Goal: Obtain resource: Download file/media

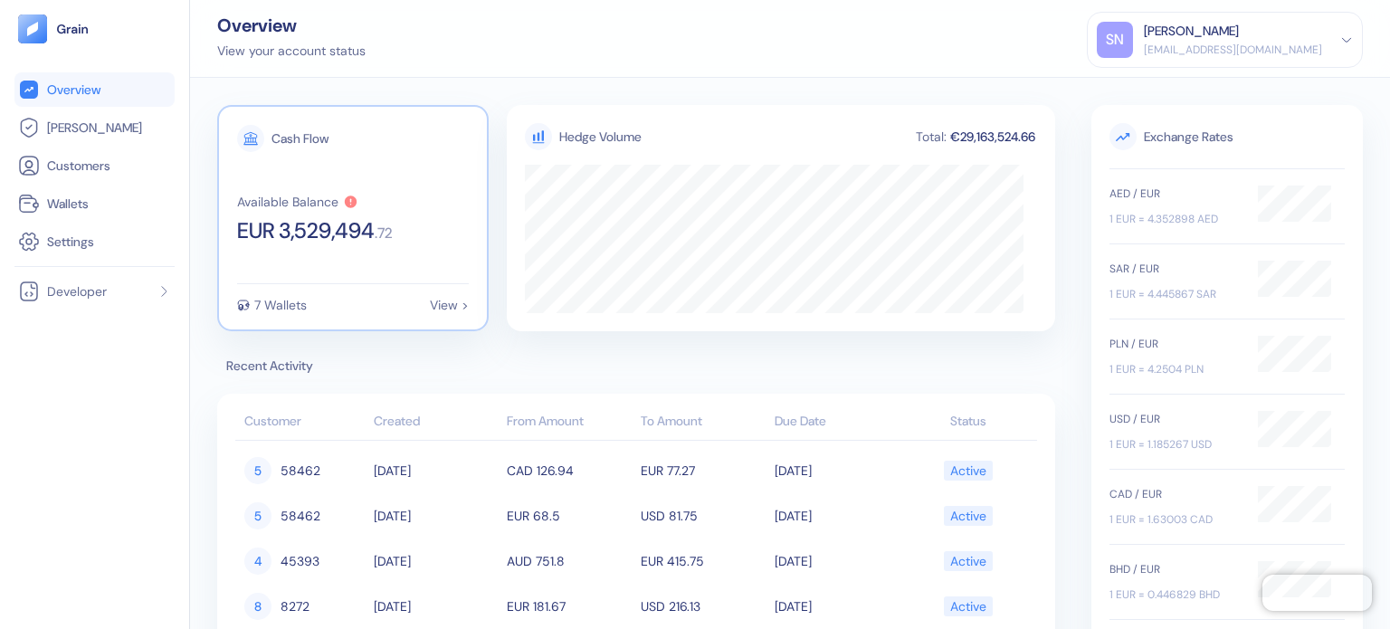
click at [339, 260] on div "Cash Flow Available Balance EUR 3,529,494 . 72 7 Wallets View >" at bounding box center [353, 218] width 272 height 226
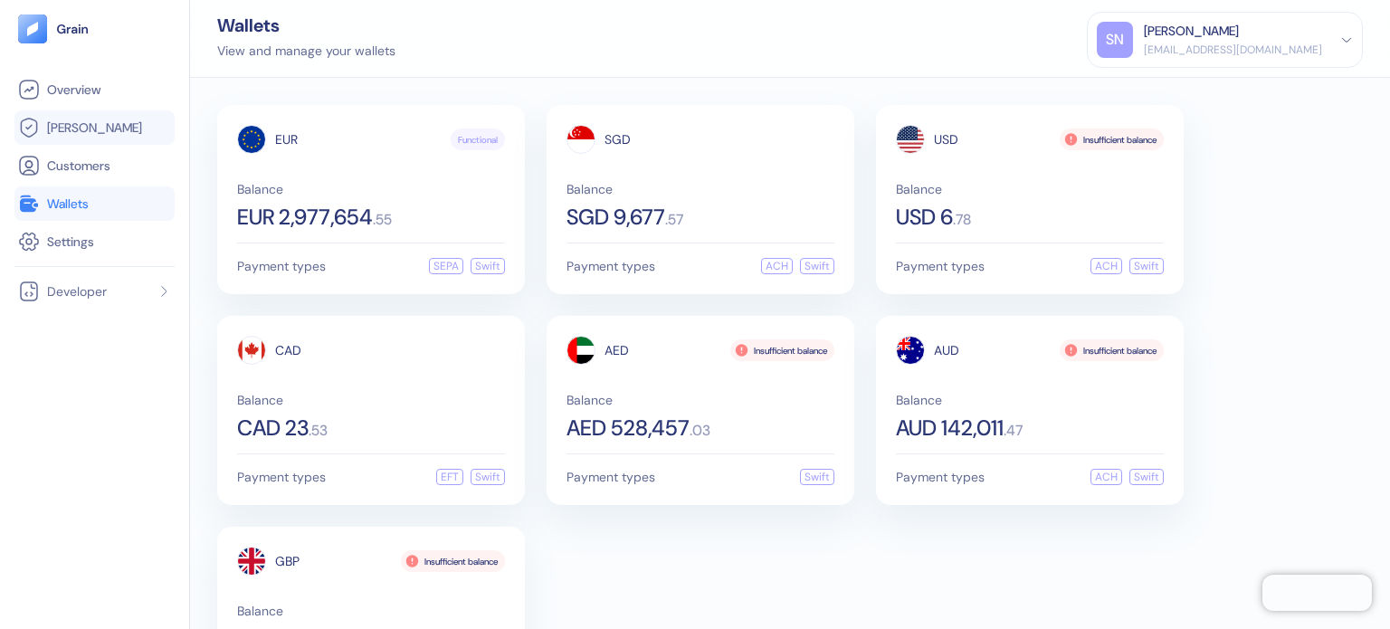
click at [62, 129] on span "[PERSON_NAME]" at bounding box center [94, 128] width 95 height 18
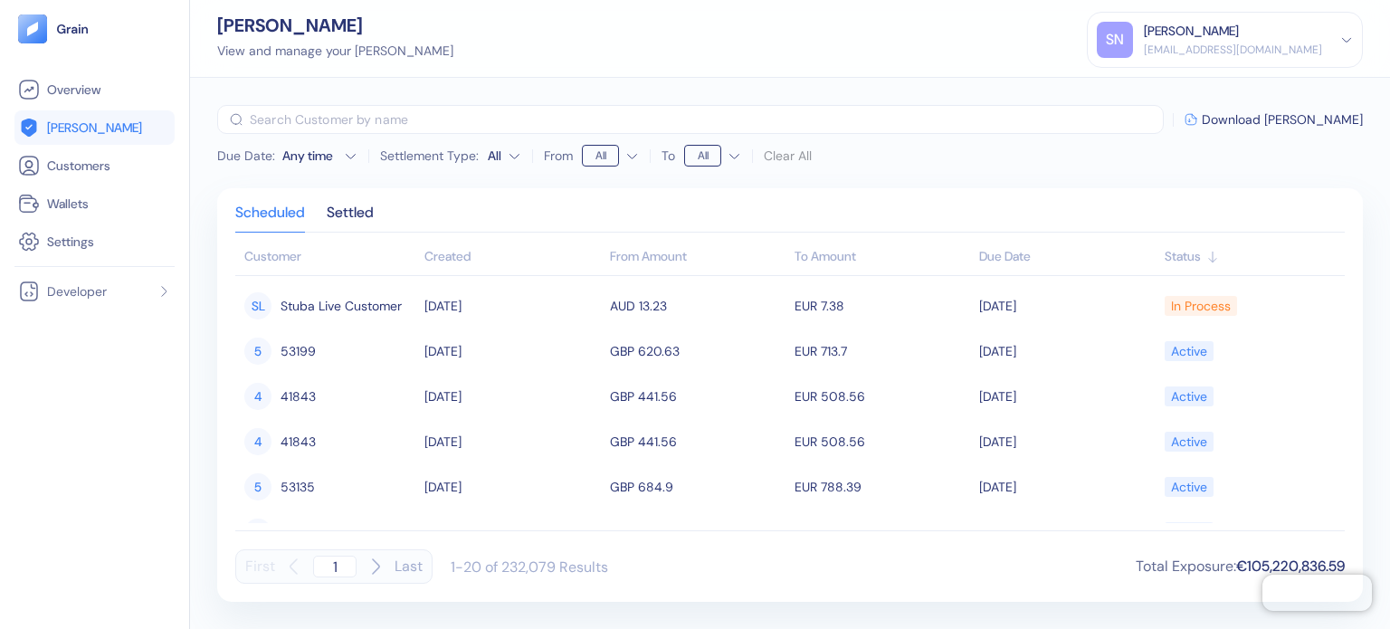
click at [463, 253] on div "Created" at bounding box center [513, 256] width 176 height 19
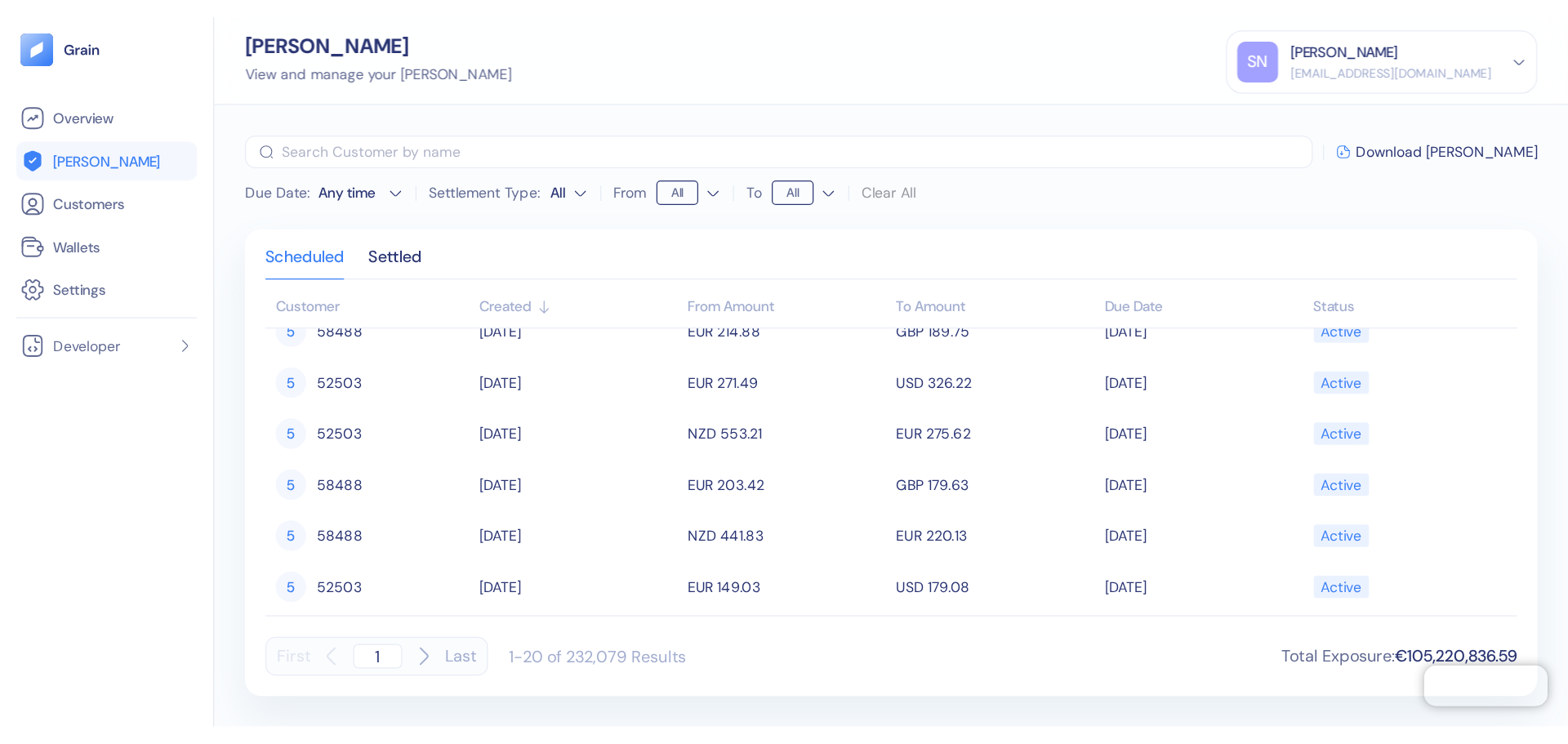
scroll to position [599, 0]
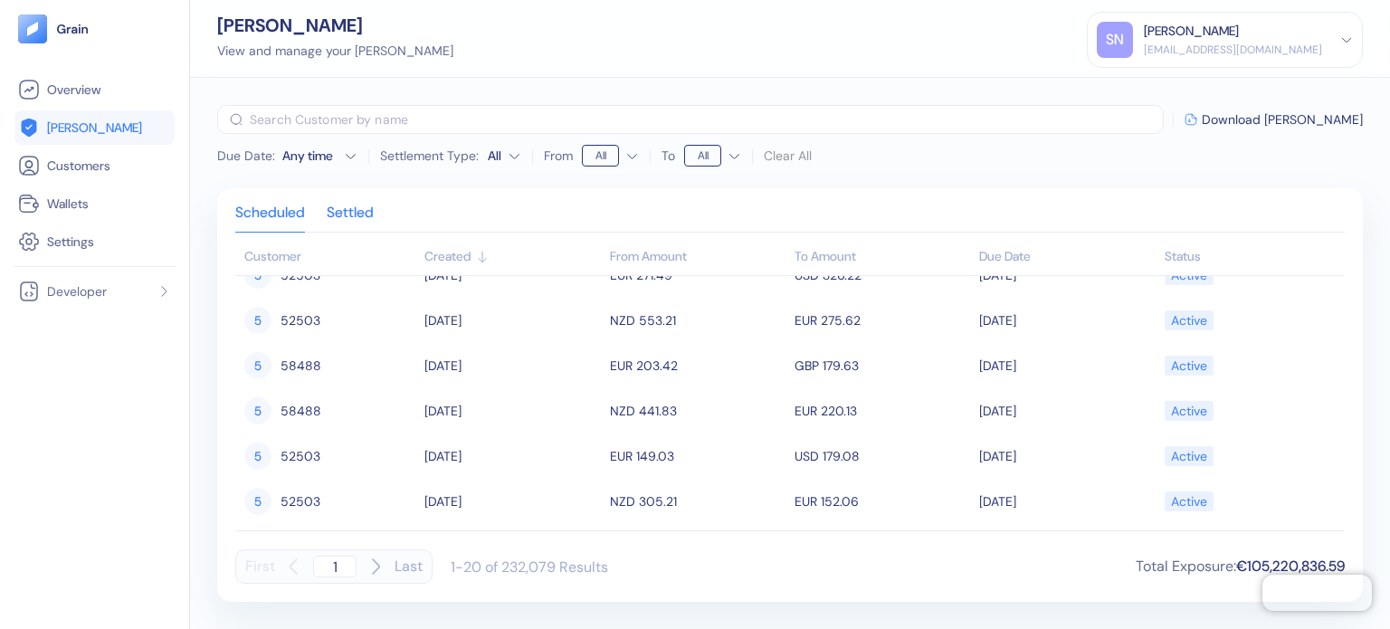
click at [374, 224] on div "Settled" at bounding box center [350, 218] width 47 height 25
click at [273, 217] on div "Scheduled" at bounding box center [270, 218] width 70 height 25
click at [768, 154] on div "Clear All" at bounding box center [788, 156] width 48 height 22
click at [717, 155] on html "Pingdom Check: App Online Overview [PERSON_NAME] Customers Wallets Settings Dev…" at bounding box center [695, 314] width 1390 height 629
click at [862, 174] on html "Pingdom Check: App Online Overview [PERSON_NAME] Customers Wallets Settings Dev…" at bounding box center [695, 314] width 1390 height 629
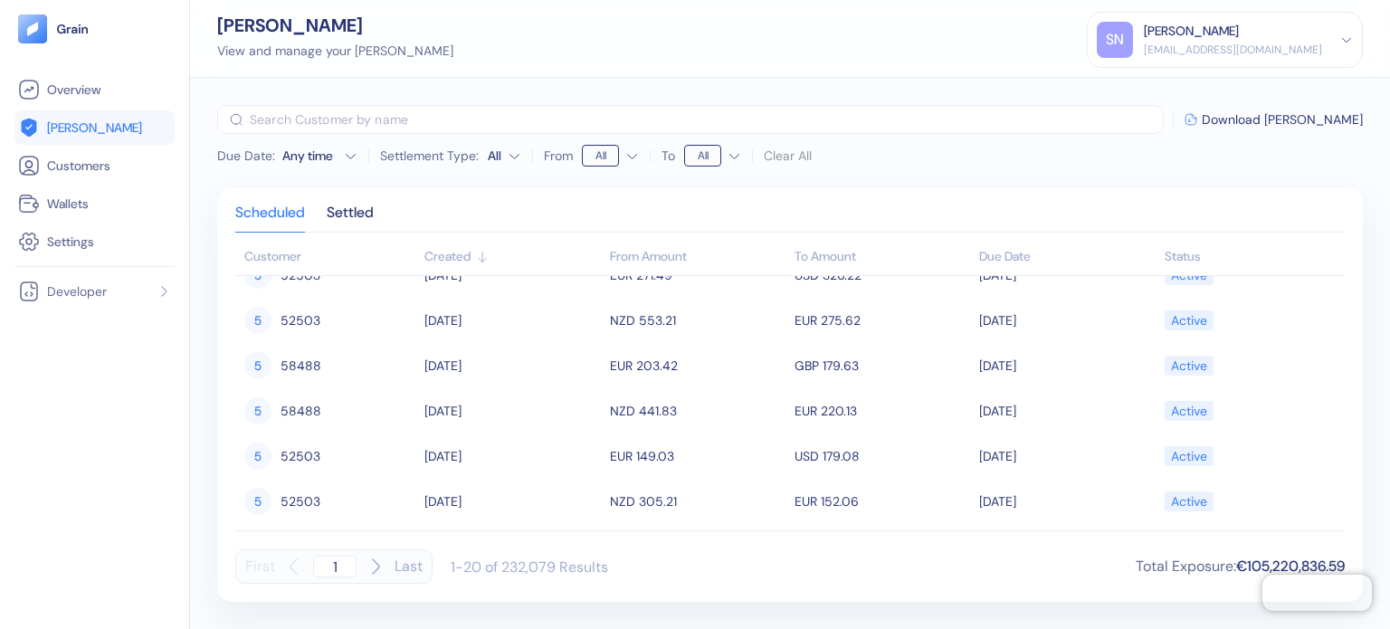
click at [510, 161] on html "Pingdom Check: App Online Overview [PERSON_NAME] Customers Wallets Settings Dev…" at bounding box center [695, 314] width 1390 height 629
click at [797, 186] on html "Pingdom Check: App Online Overview [PERSON_NAME] Customers Wallets Settings Dev…" at bounding box center [695, 314] width 1390 height 629
click at [508, 158] on html "Pingdom Check: App Online Overview [PERSON_NAME] Customers Wallets Settings Dev…" at bounding box center [695, 314] width 1390 height 629
click at [609, 215] on html "Pingdom Check: App Online Overview [PERSON_NAME] Customers Wallets Settings Dev…" at bounding box center [695, 314] width 1390 height 629
click at [515, 159] on html "Pingdom Check: App Online Overview [PERSON_NAME] Customers Wallets Settings Dev…" at bounding box center [695, 314] width 1390 height 629
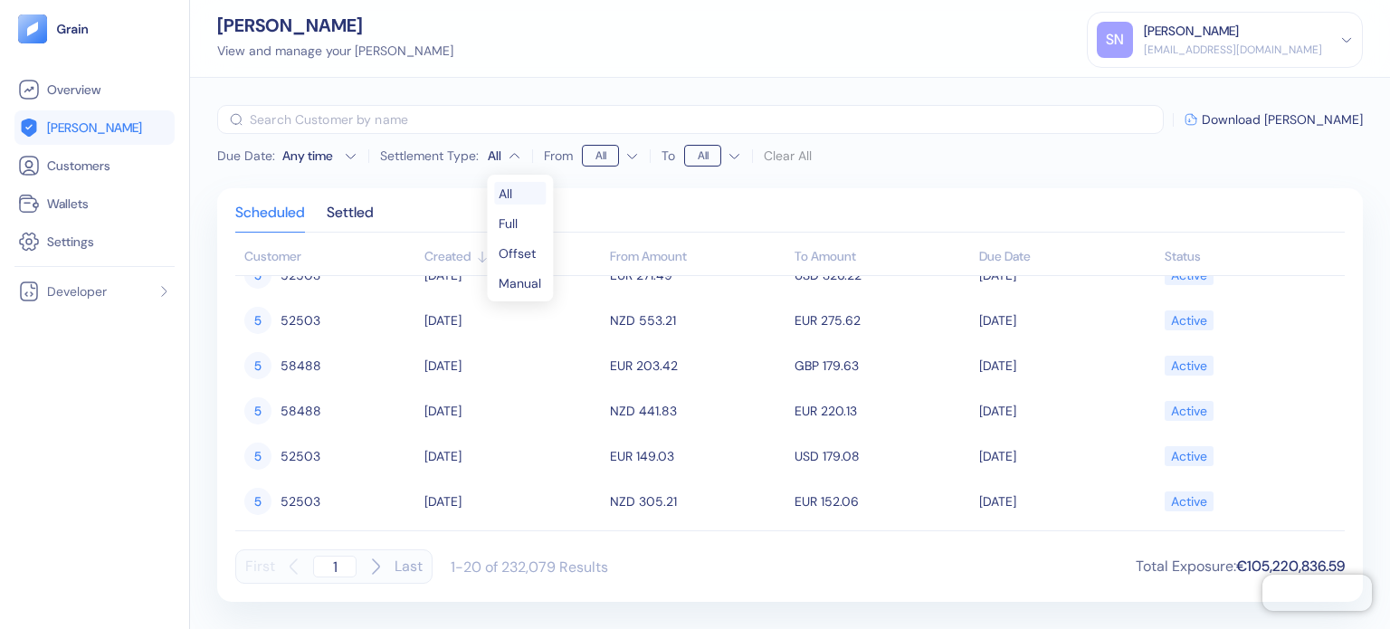
click at [628, 223] on html "Pingdom Check: App Online Overview [PERSON_NAME] Customers Wallets Settings Dev…" at bounding box center [695, 314] width 1390 height 629
click at [306, 161] on div "Any time" at bounding box center [309, 156] width 54 height 18
click at [483, 190] on div "Scheduled Settled Customer Created From Amount To Amount Due Date Status 5 5846…" at bounding box center [790, 395] width 1146 height 414
click at [751, 192] on div "Scheduled Settled Customer Created From Amount To Amount Due Date Status 5 5846…" at bounding box center [790, 395] width 1146 height 414
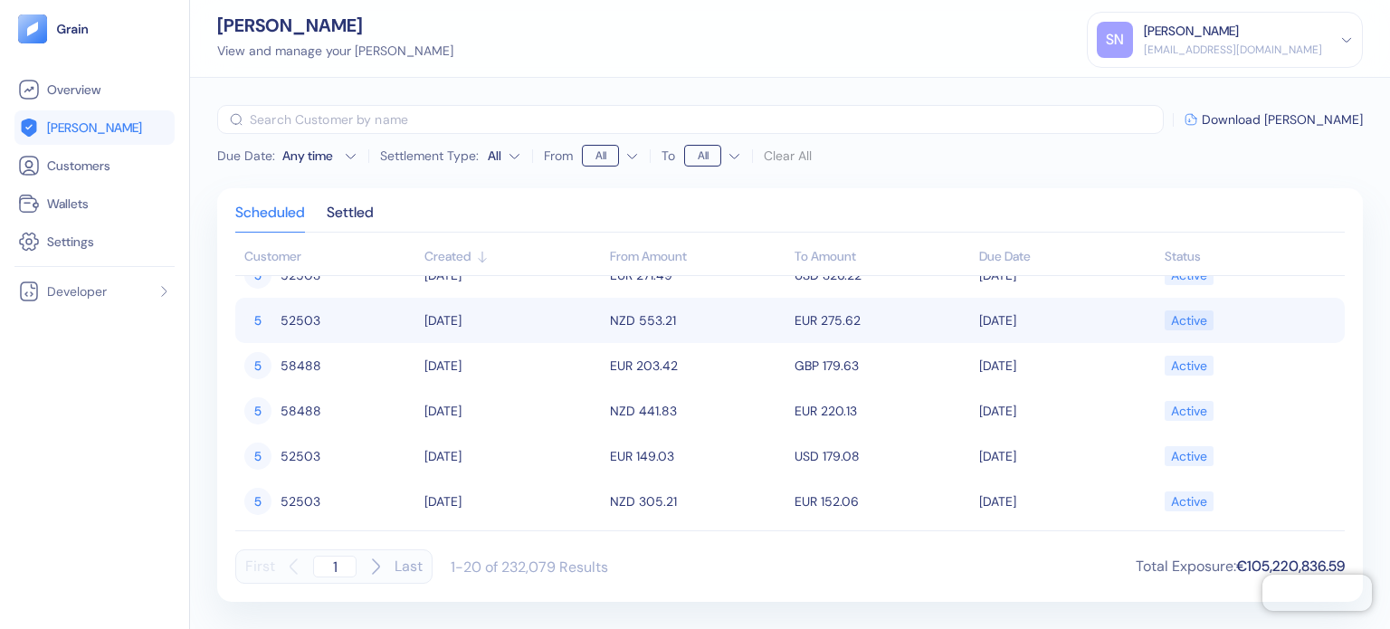
click at [319, 329] on span "52503" at bounding box center [301, 320] width 40 height 31
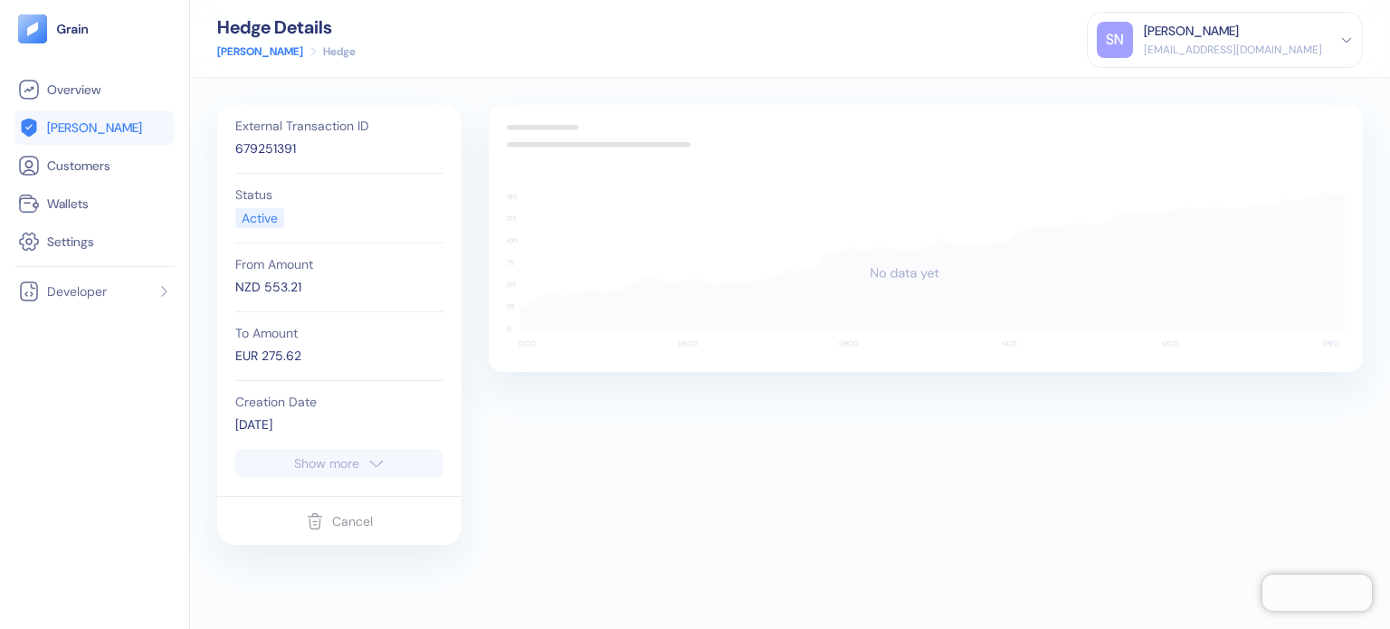
click at [106, 129] on link "[PERSON_NAME]" at bounding box center [94, 128] width 153 height 22
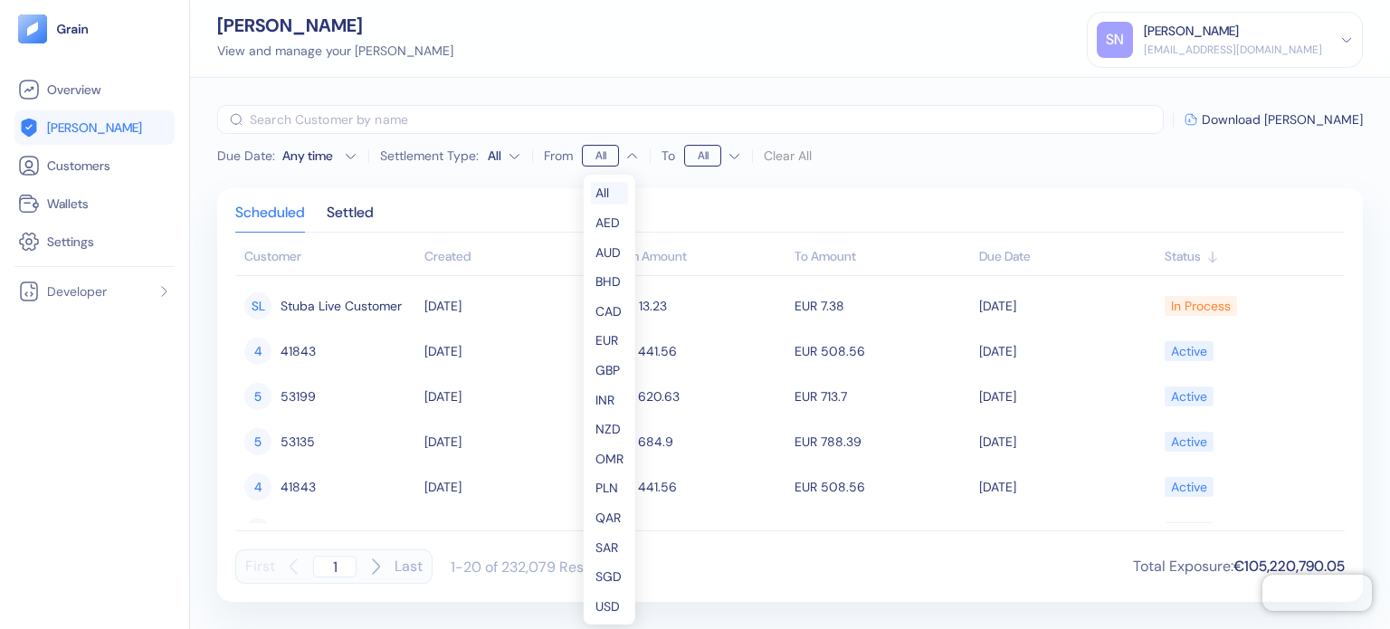
click at [607, 158] on html "Pingdom Check: App Online Overview [PERSON_NAME] Customers Wallets Settings Dev…" at bounding box center [695, 314] width 1390 height 629
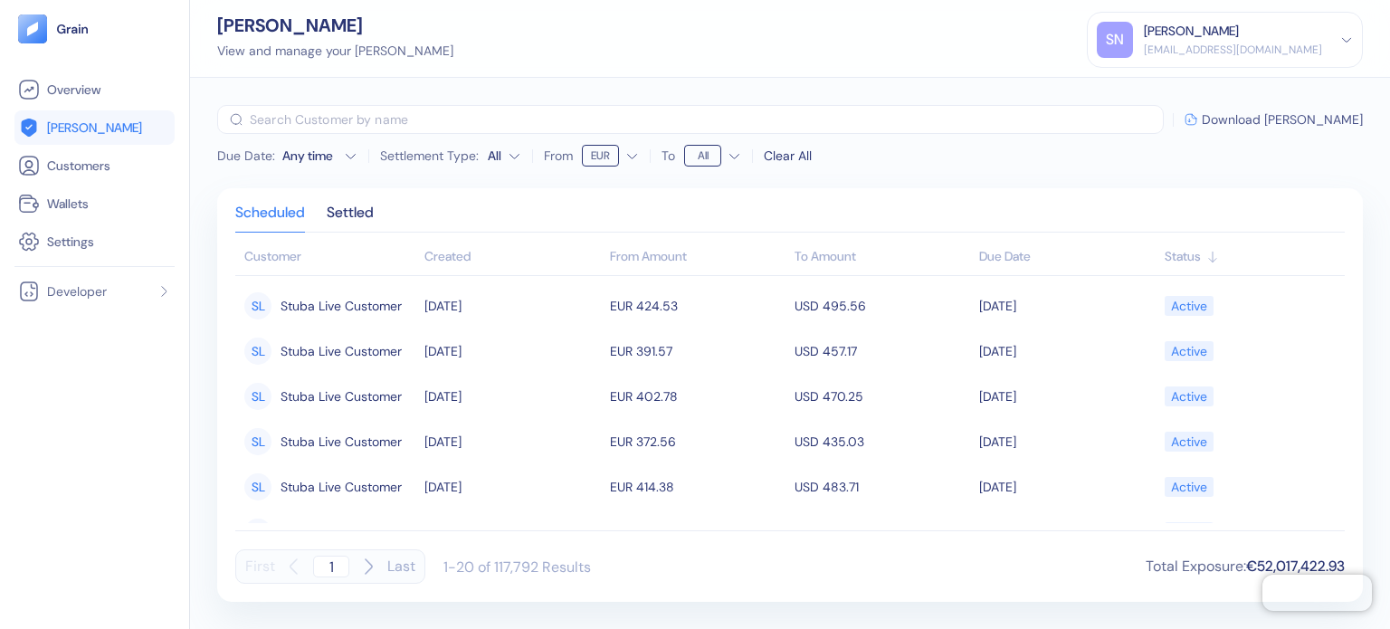
click at [1299, 121] on span "Download [PERSON_NAME]" at bounding box center [1282, 119] width 161 height 13
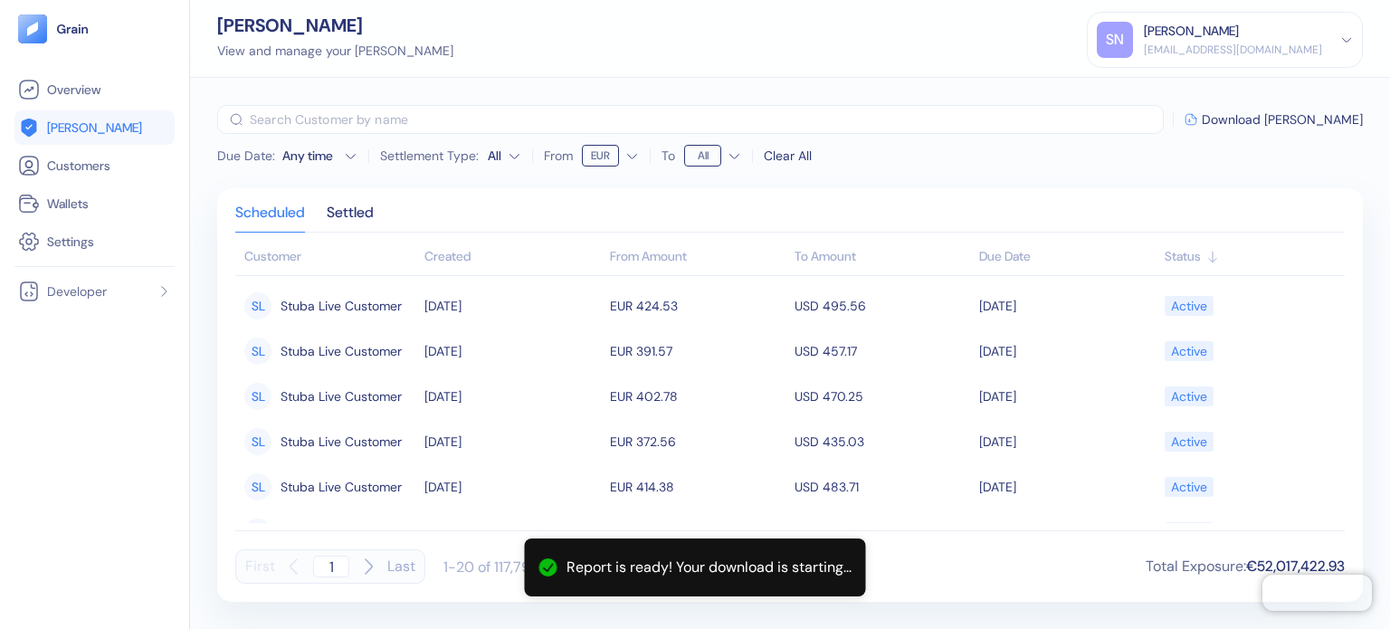
click at [602, 158] on html "Pingdom Check: App Online Overview [PERSON_NAME] Customers Wallets Settings Dev…" at bounding box center [695, 314] width 1390 height 629
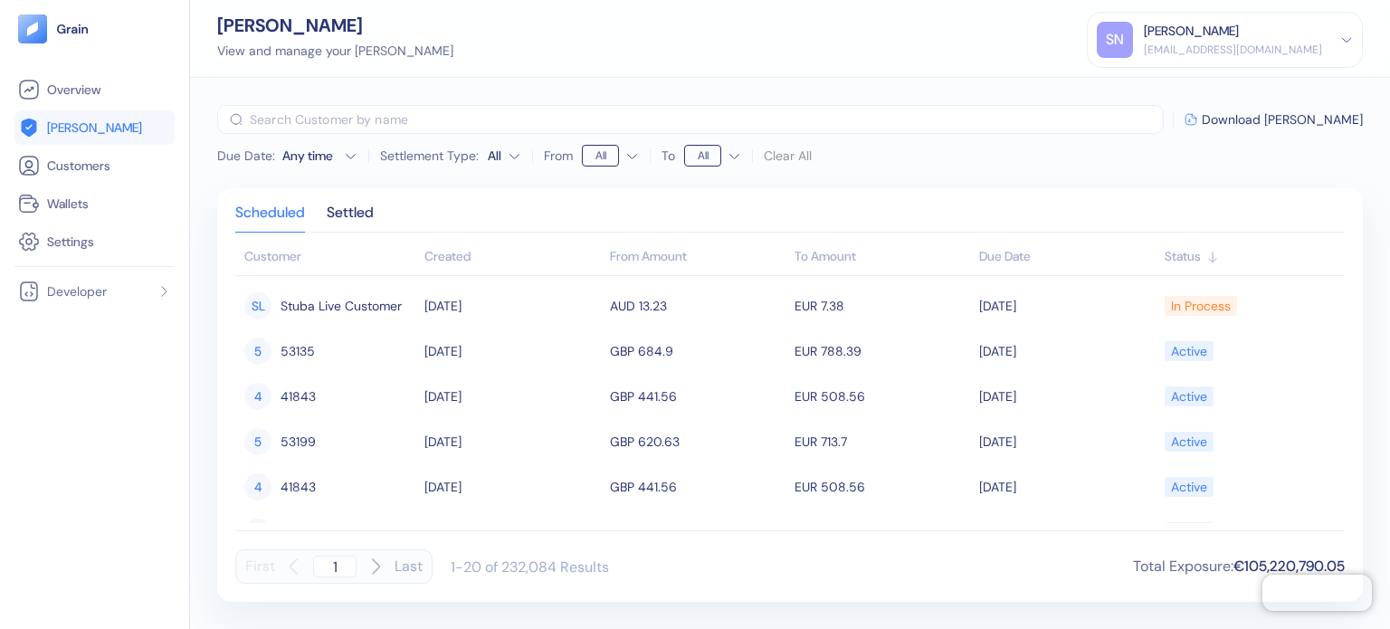
click at [714, 158] on html "Pingdom Check: App Online Overview [PERSON_NAME] Customers Wallets Settings Dev…" at bounding box center [695, 314] width 1390 height 629
click at [1269, 121] on span "Download [PERSON_NAME]" at bounding box center [1282, 119] width 161 height 13
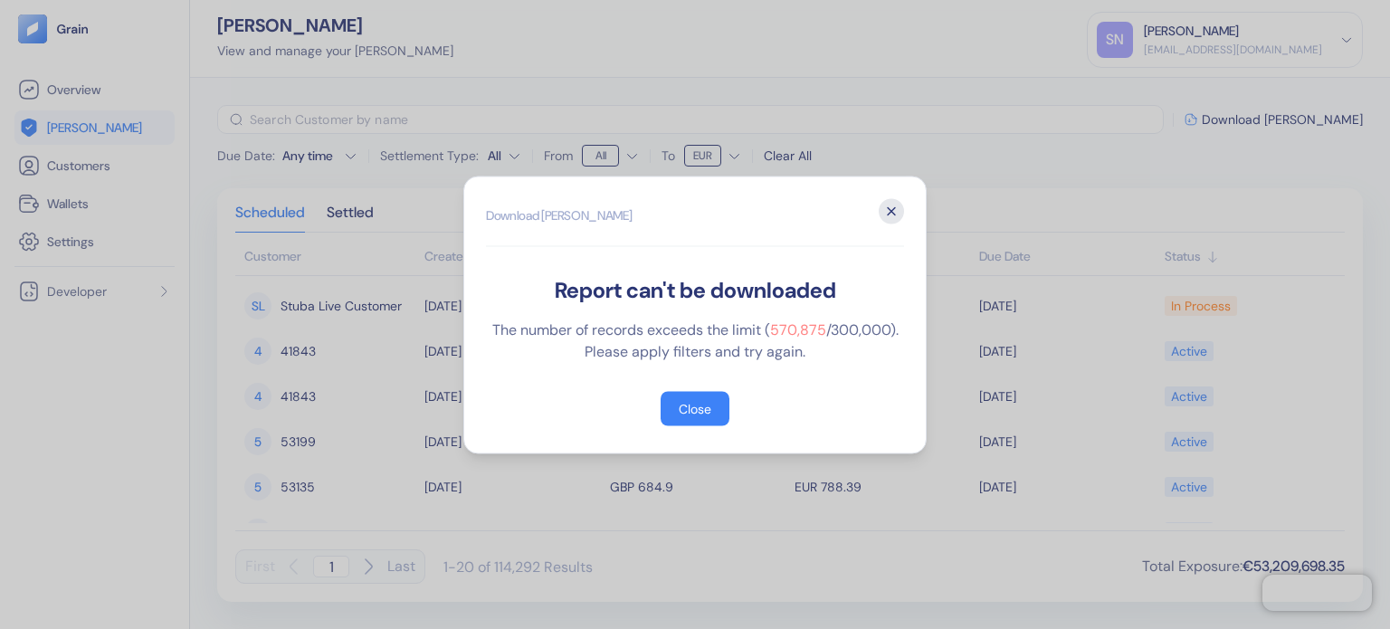
click at [894, 208] on icon "button" at bounding box center [891, 210] width 7 height 7
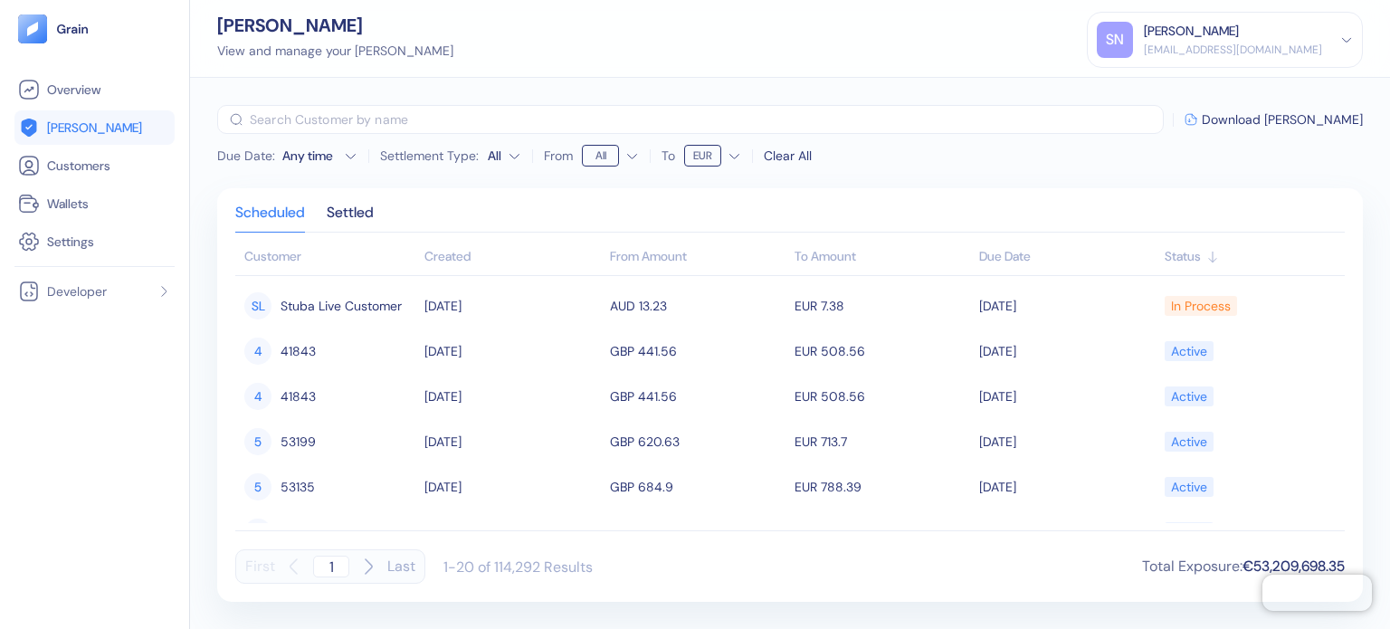
click at [776, 155] on div "Clear All" at bounding box center [788, 156] width 48 height 19
click at [705, 155] on html "Pingdom Check: App Online Overview [PERSON_NAME] Customers Wallets Settings Dev…" at bounding box center [695, 314] width 1390 height 629
click at [1275, 125] on span "Download [PERSON_NAME]" at bounding box center [1282, 119] width 161 height 13
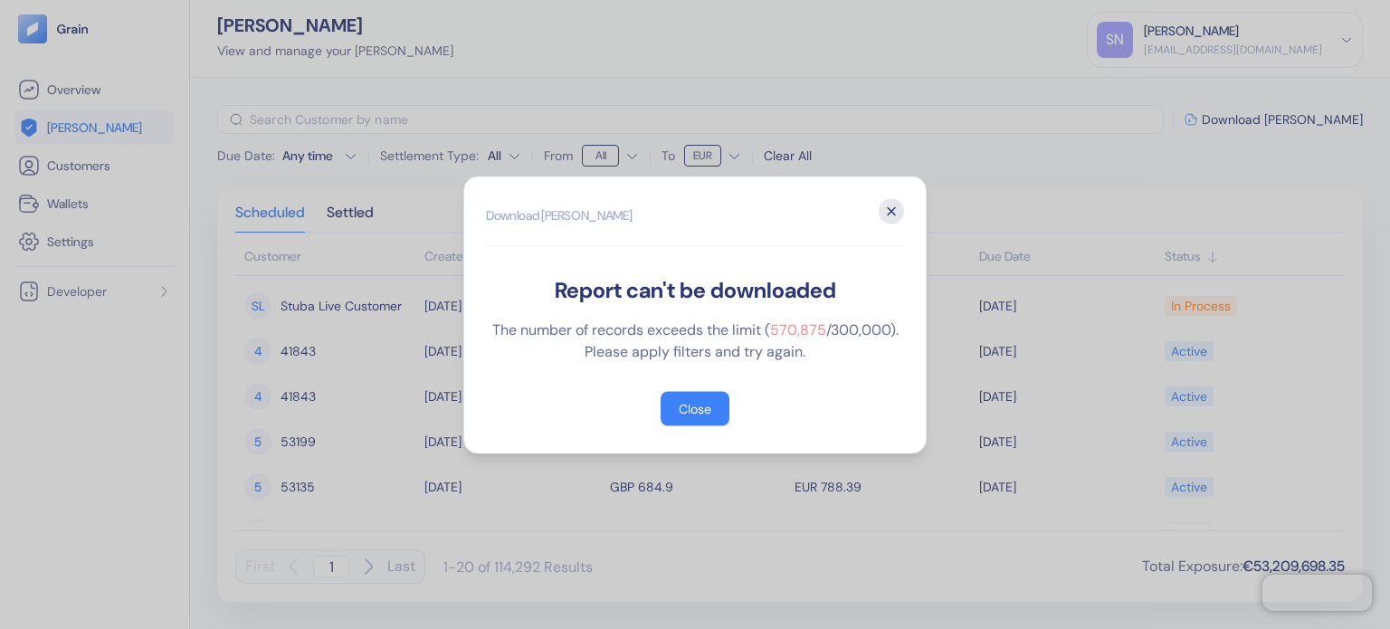
click at [891, 205] on icon "button" at bounding box center [891, 210] width 25 height 25
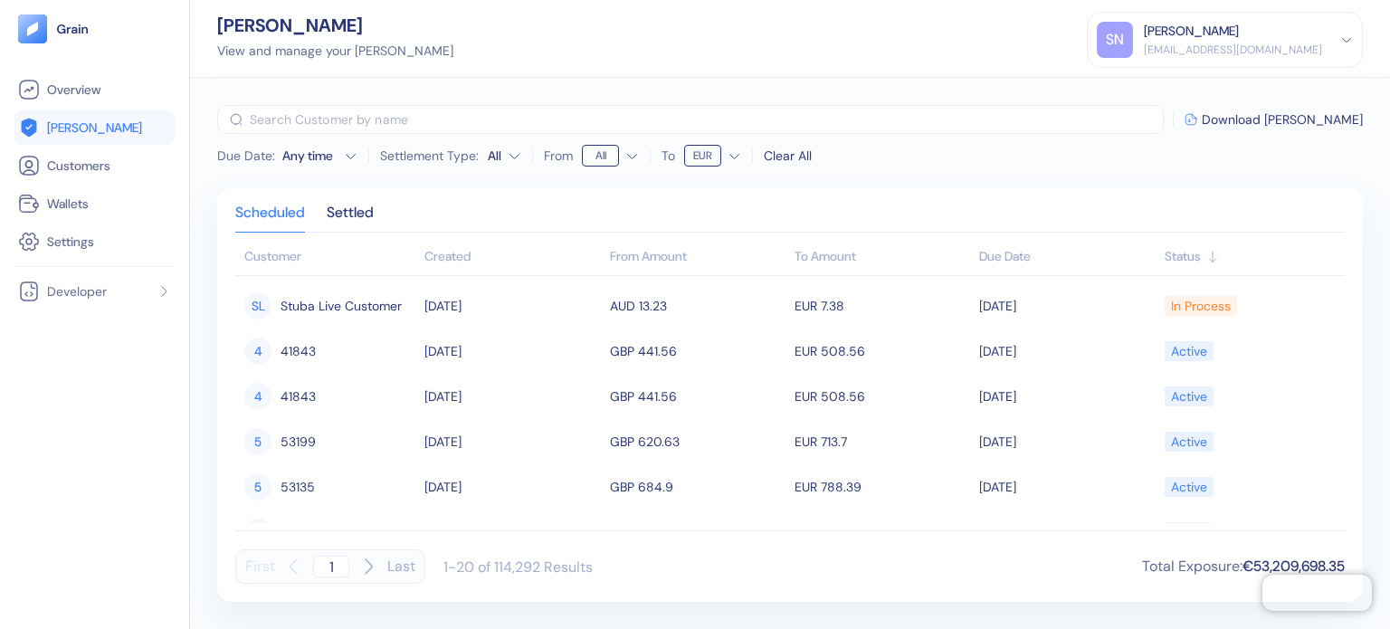
click at [701, 156] on html "Pingdom Check: App Online Overview [PERSON_NAME] Customers Wallets Settings Dev…" at bounding box center [695, 314] width 1390 height 629
click at [822, 196] on html "Pingdom Check: App Online Overview [PERSON_NAME] Customers Wallets Settings Dev…" at bounding box center [695, 314] width 1390 height 629
click at [334, 157] on div "Any time" at bounding box center [309, 156] width 54 height 18
click at [243, 245] on button "1" at bounding box center [239, 244] width 22 height 22
click at [377, 186] on icon "Go to next month" at bounding box center [373, 189] width 14 height 14
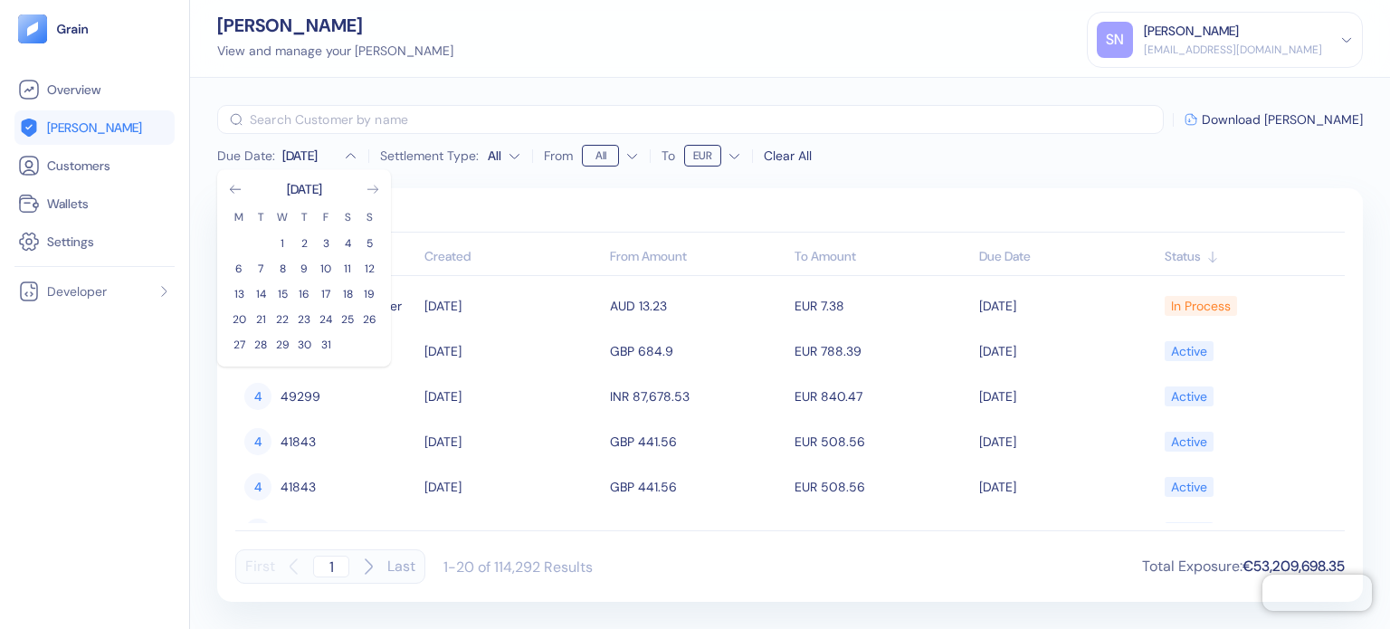
click at [377, 186] on icon "Go to next month" at bounding box center [373, 189] width 14 height 14
click at [286, 350] on button "31" at bounding box center [283, 345] width 22 height 22
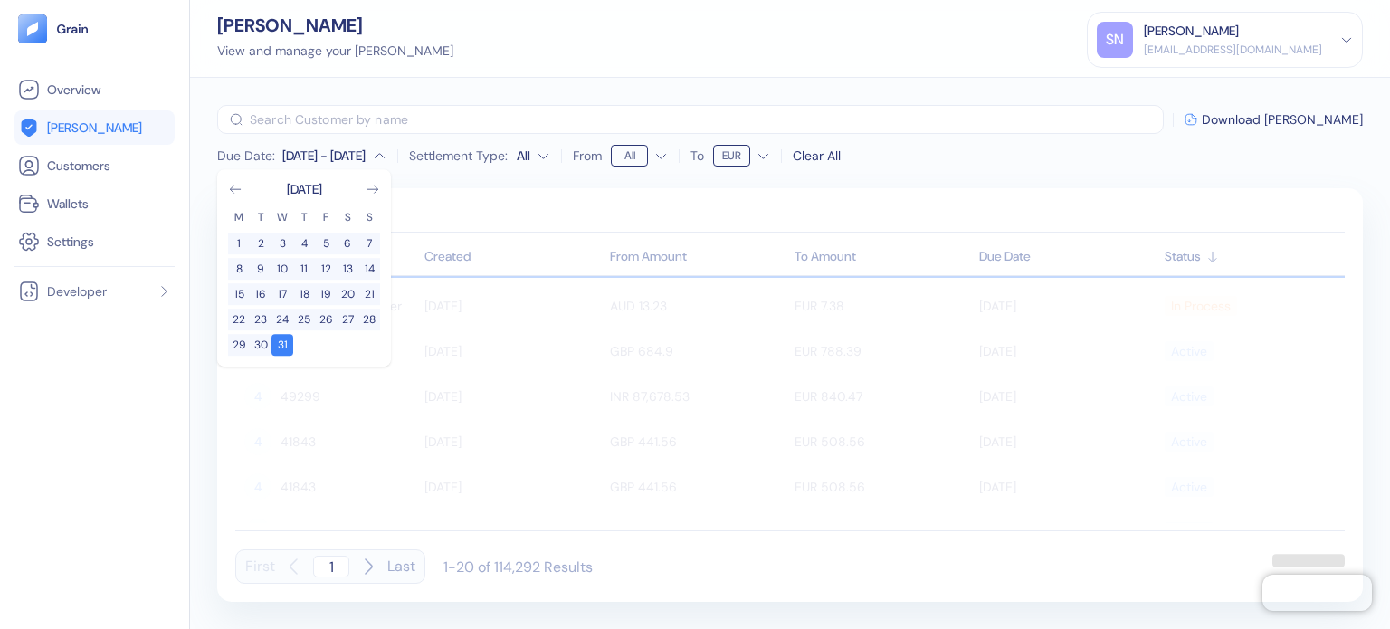
click at [495, 224] on div "Scheduled Settled" at bounding box center [790, 219] width 1110 height 26
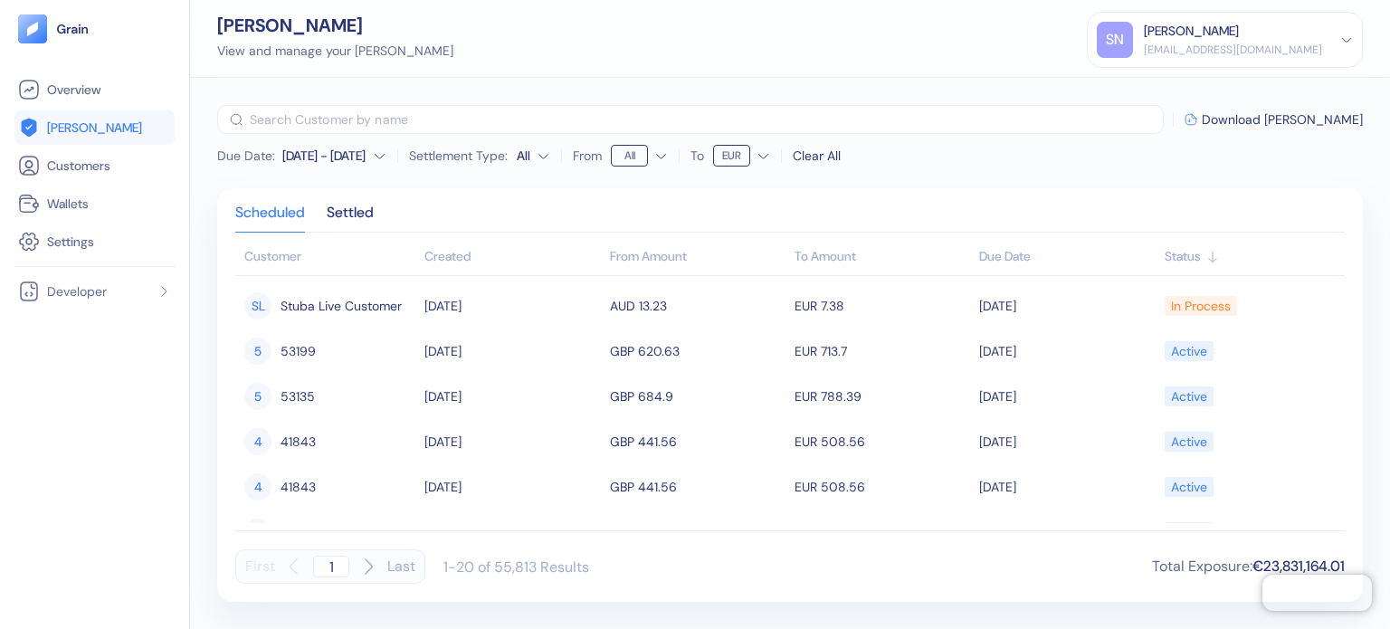
click at [373, 152] on icon "button" at bounding box center [380, 156] width 14 height 14
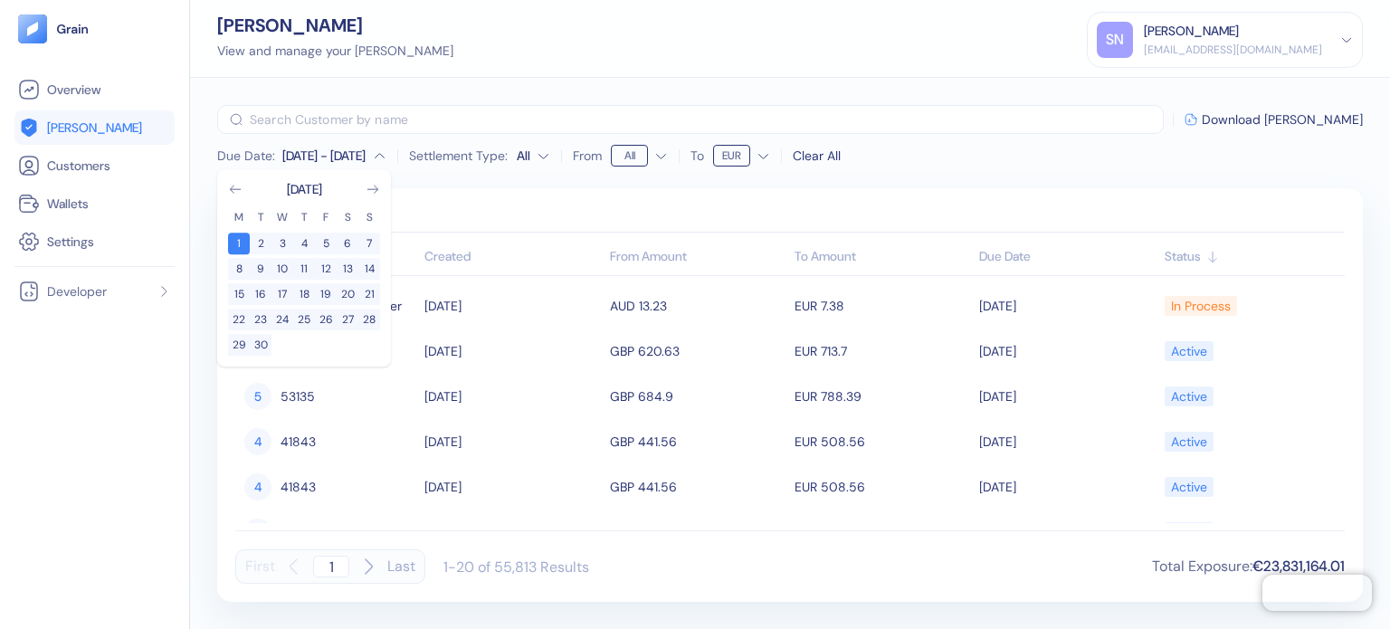
click at [379, 197] on div "[DATE]" at bounding box center [304, 189] width 152 height 18
click at [377, 194] on icon "Go to next month" at bounding box center [373, 189] width 14 height 14
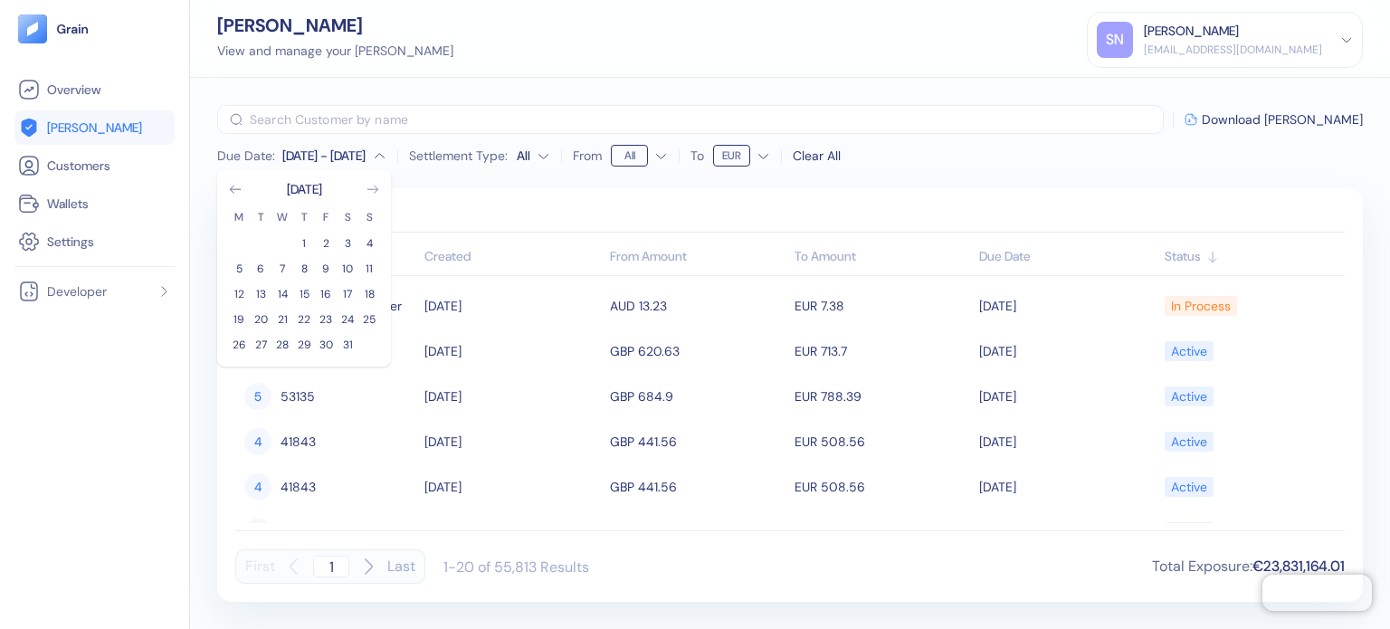
click at [377, 194] on icon "Go to next month" at bounding box center [373, 189] width 14 height 14
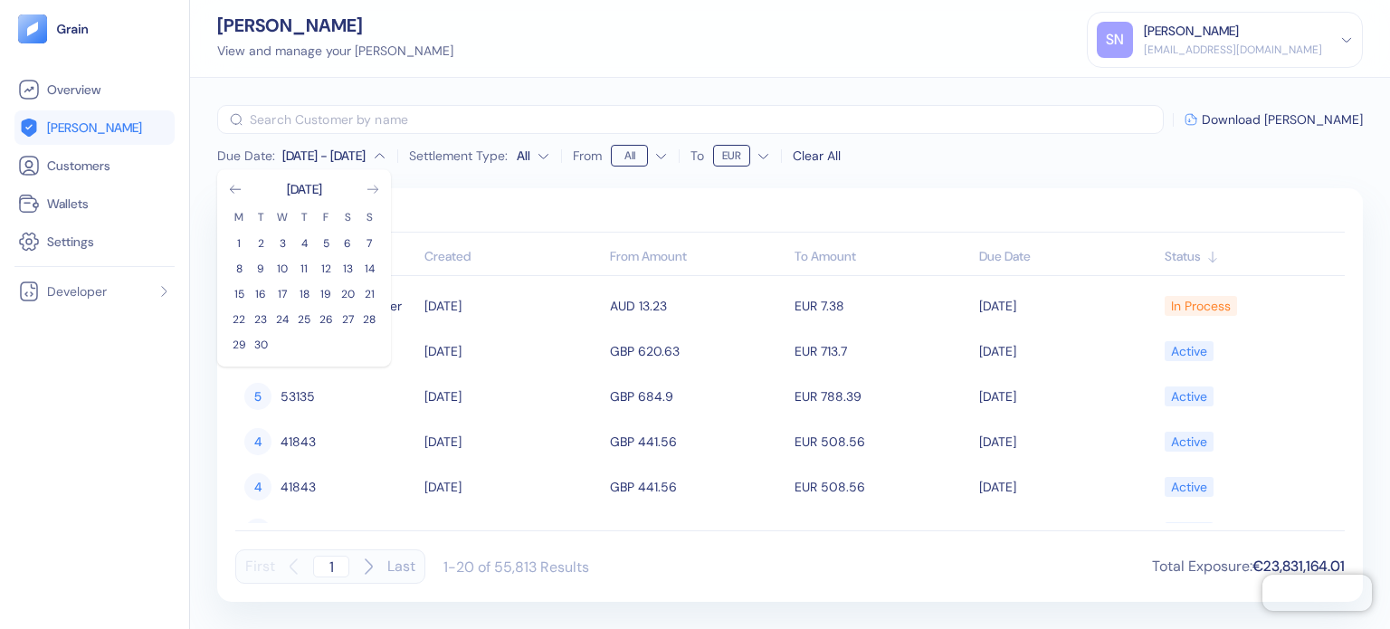
click at [377, 194] on icon "Go to next month" at bounding box center [373, 189] width 14 height 14
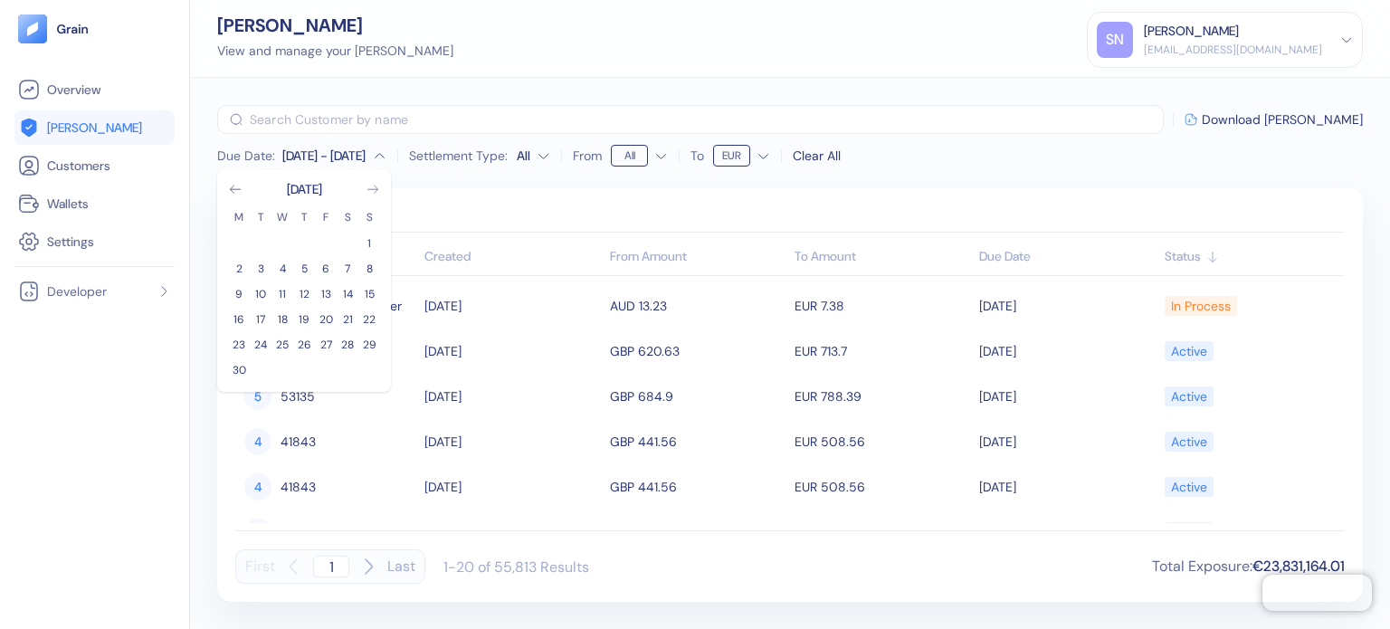
click at [377, 194] on icon "Go to next month" at bounding box center [373, 189] width 14 height 14
click at [232, 189] on icon "Go to previous month" at bounding box center [235, 189] width 10 height 7
click at [300, 349] on button "31" at bounding box center [304, 345] width 22 height 22
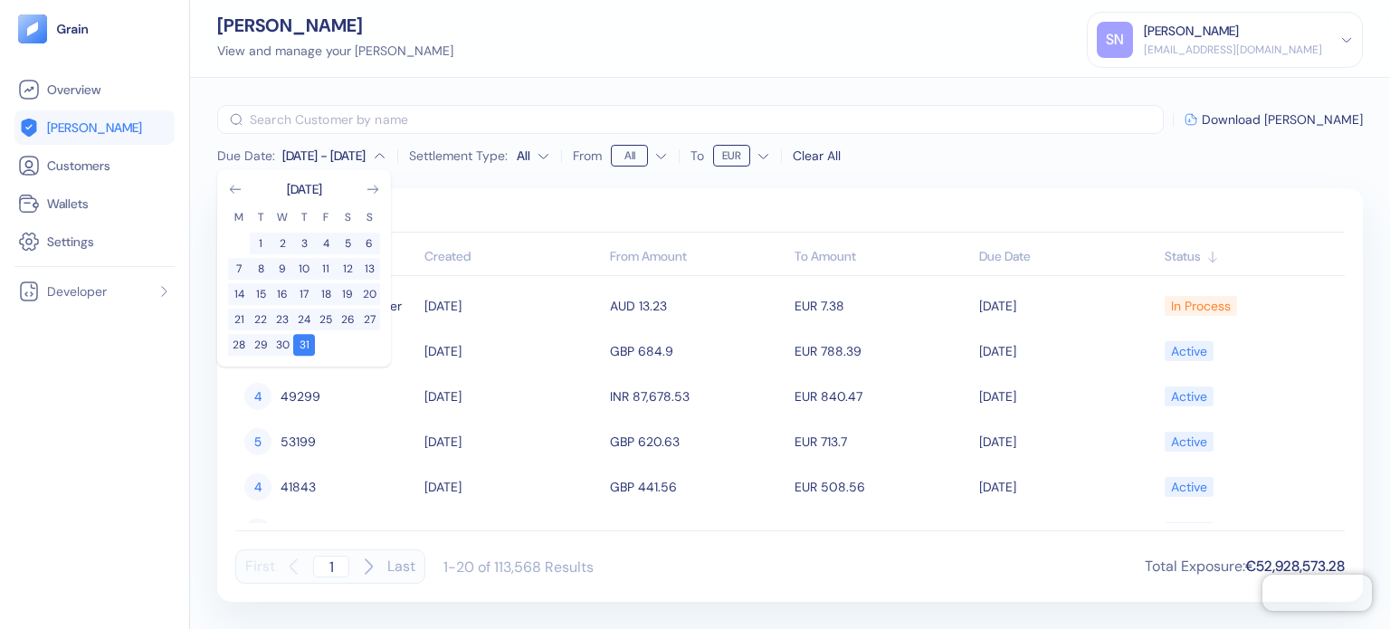
click at [975, 188] on div "Scheduled Settled Customer Created From Amount To Amount Due Date Status [PERSO…" at bounding box center [790, 395] width 1146 height 414
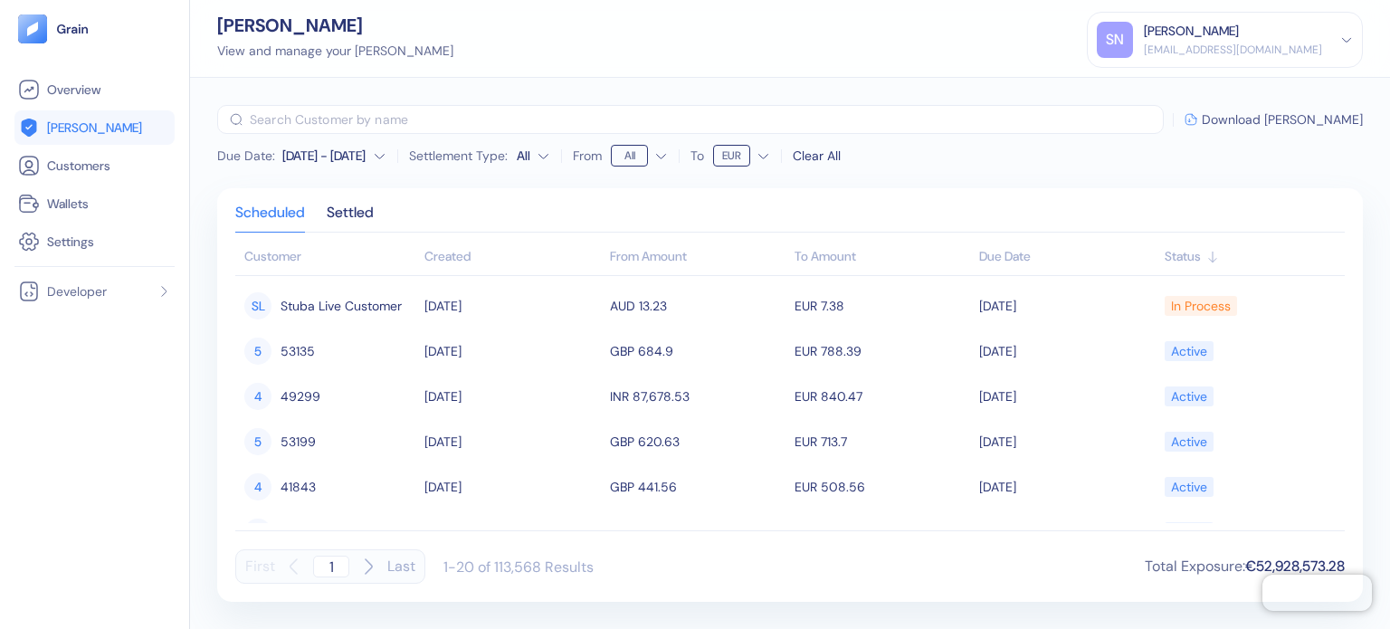
click at [1330, 119] on span "Download [PERSON_NAME]" at bounding box center [1282, 119] width 161 height 13
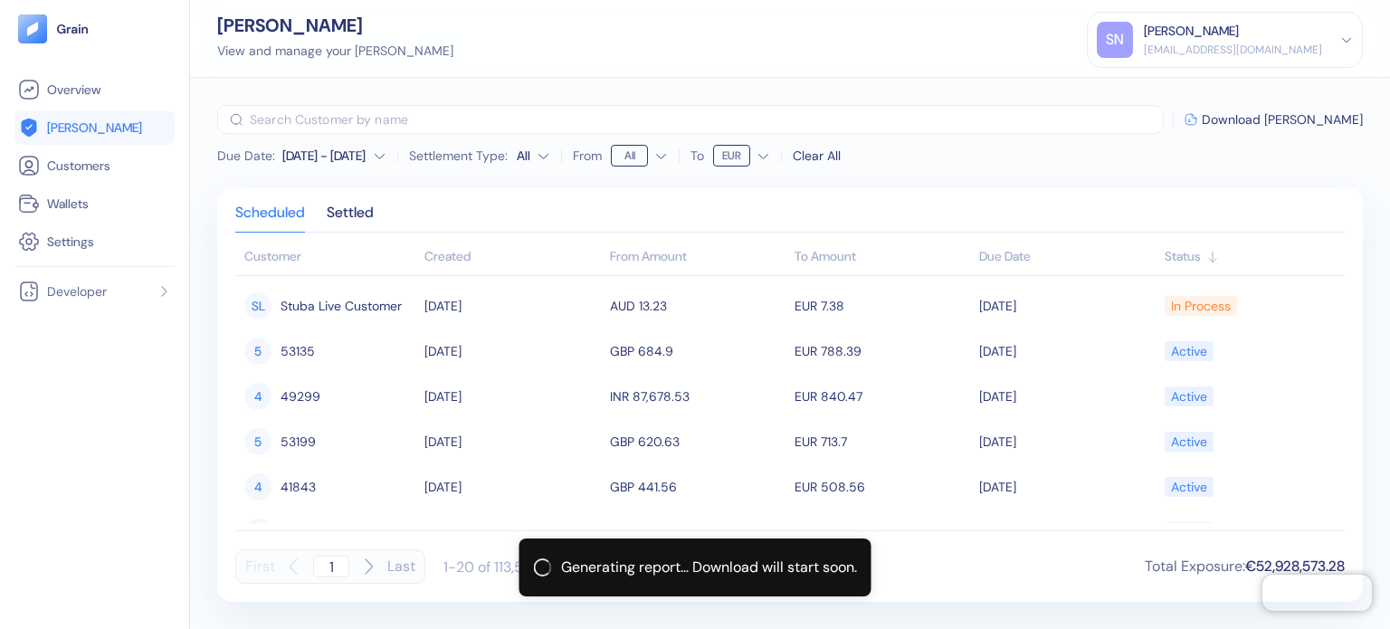
click at [351, 156] on div "[DATE] - [DATE]" at bounding box center [323, 156] width 83 height 18
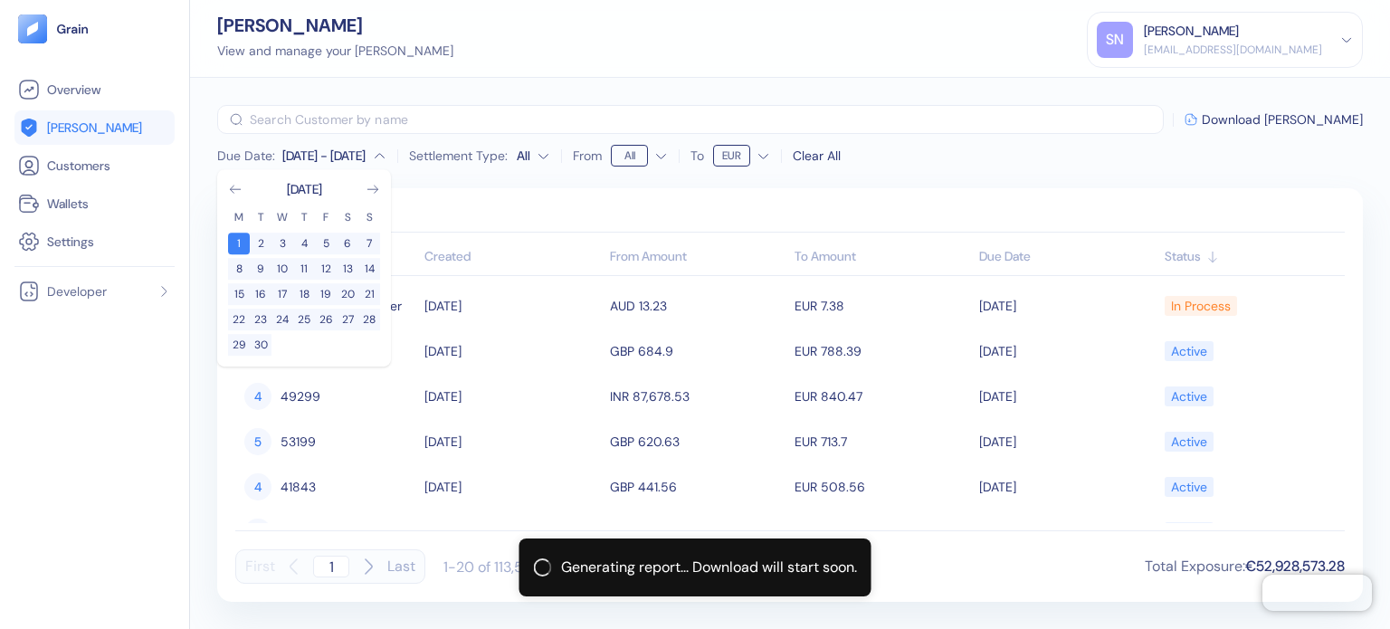
click at [537, 201] on div "Scheduled Settled Customer Created From Amount To Amount Due Date Status [PERSO…" at bounding box center [790, 395] width 1146 height 414
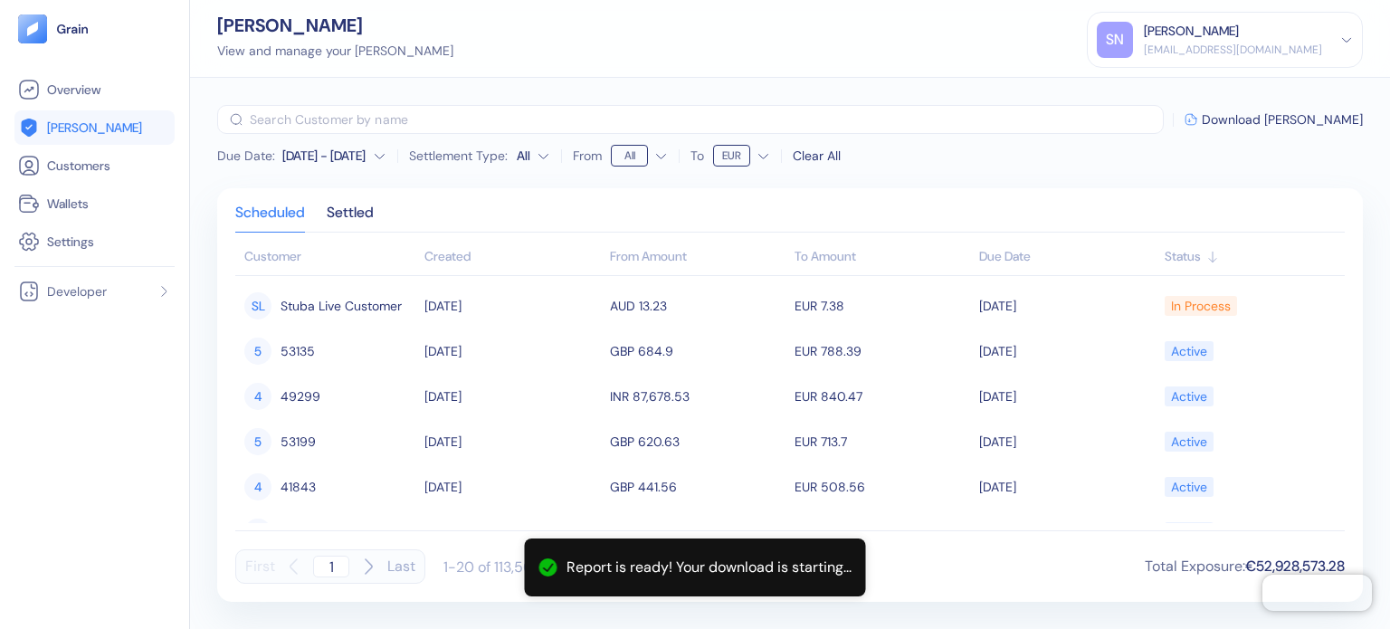
click at [358, 158] on div "[DATE] - [DATE]" at bounding box center [323, 156] width 83 height 18
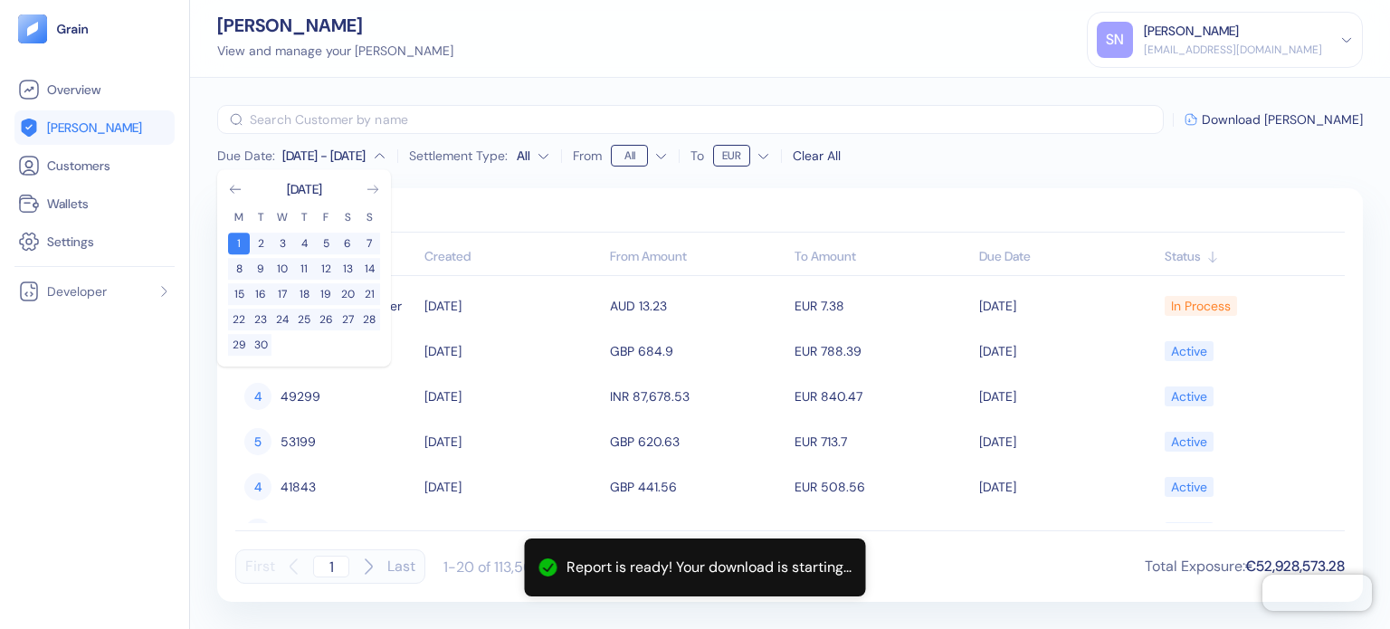
click at [367, 193] on icon "Go to next month" at bounding box center [373, 189] width 14 height 14
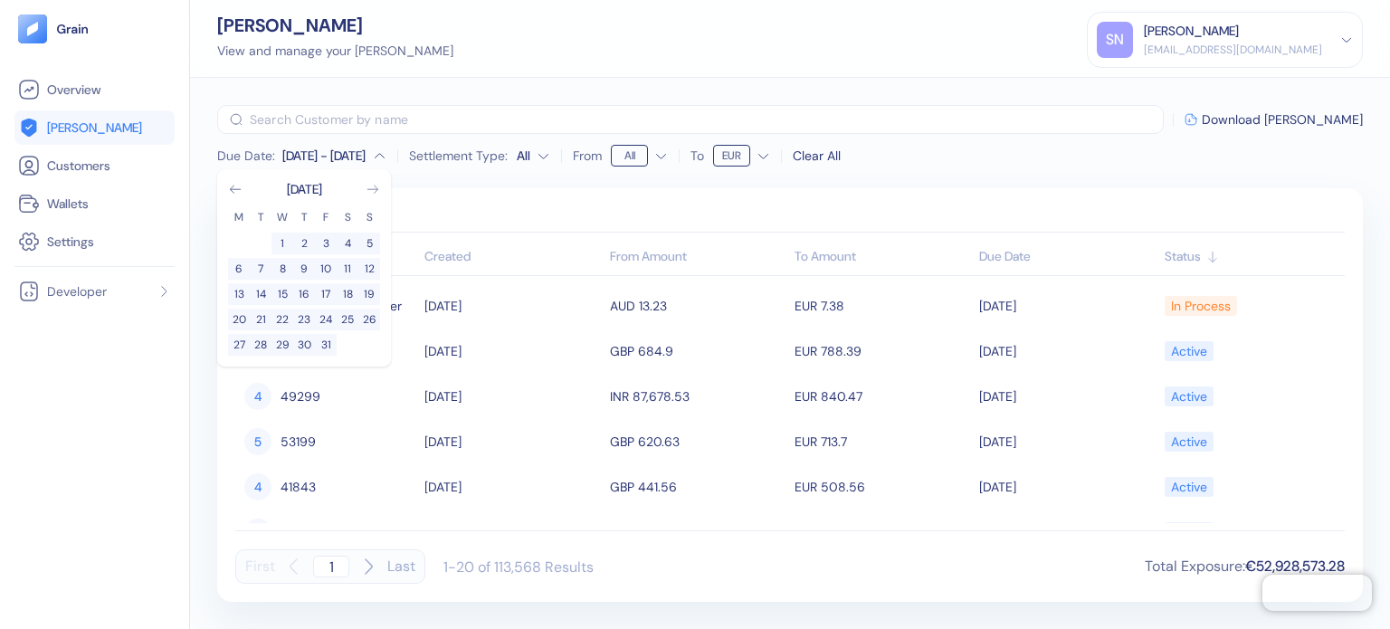
click at [367, 193] on icon "Go to next month" at bounding box center [373, 189] width 14 height 14
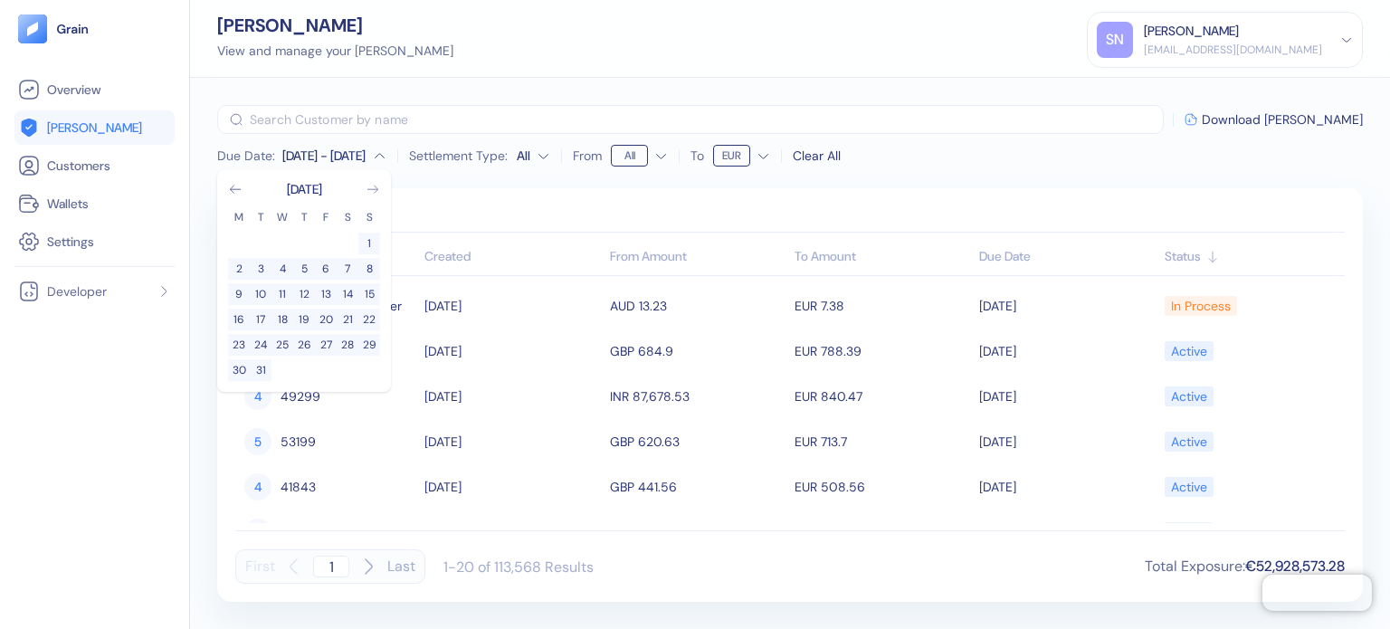
click at [367, 193] on icon "Go to next month" at bounding box center [373, 189] width 14 height 14
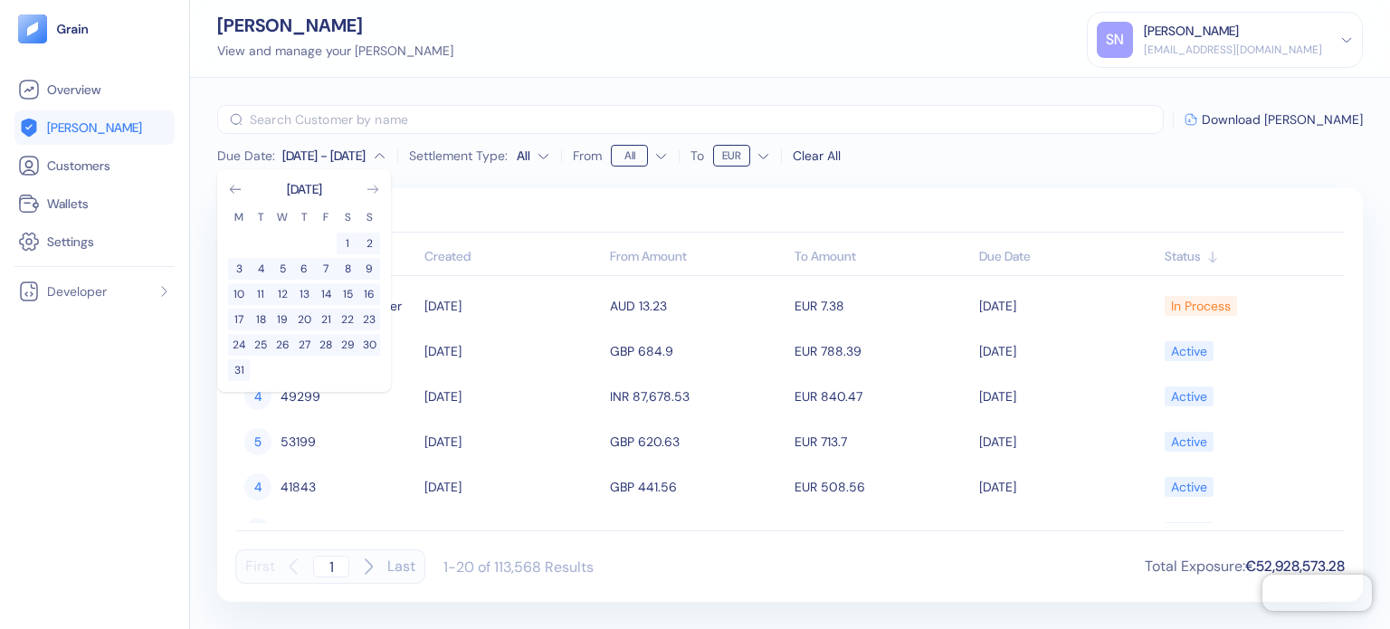
click at [367, 193] on icon "Go to next month" at bounding box center [373, 189] width 14 height 14
click at [530, 196] on div "Scheduled Settled Customer Created From Amount To Amount Due Date Status [PERSO…" at bounding box center [790, 395] width 1146 height 414
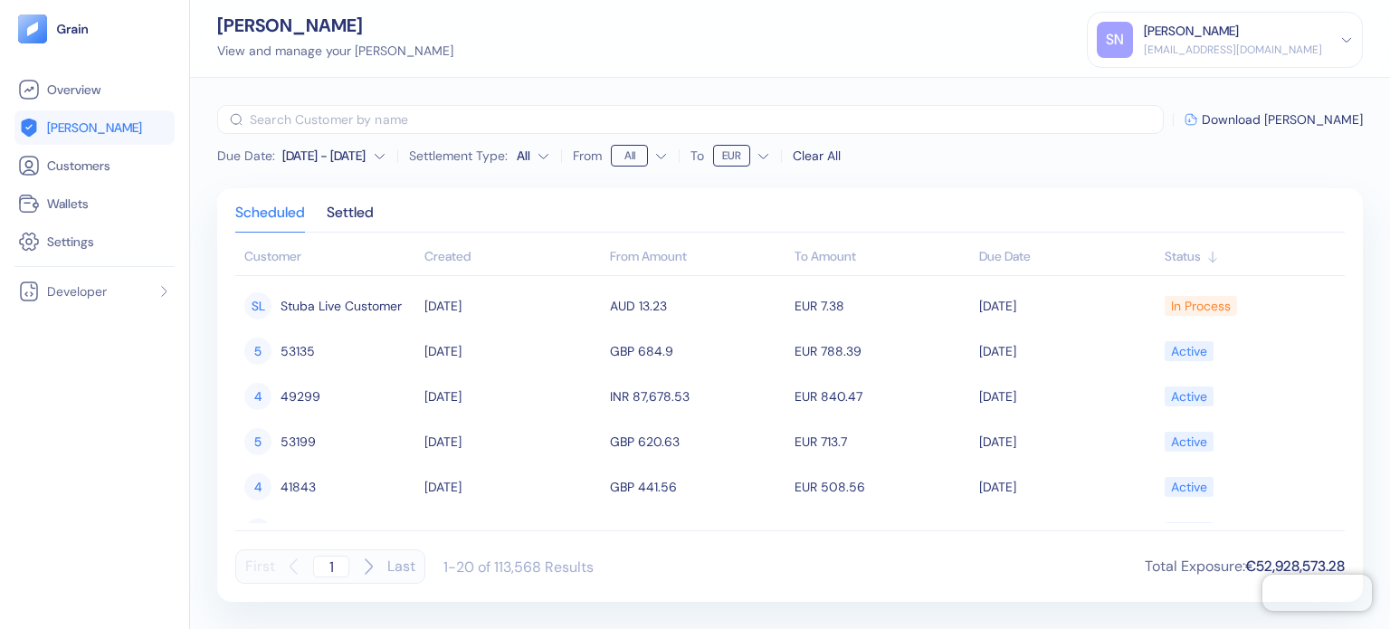
click at [301, 160] on div "[DATE] - [DATE]" at bounding box center [323, 156] width 83 height 18
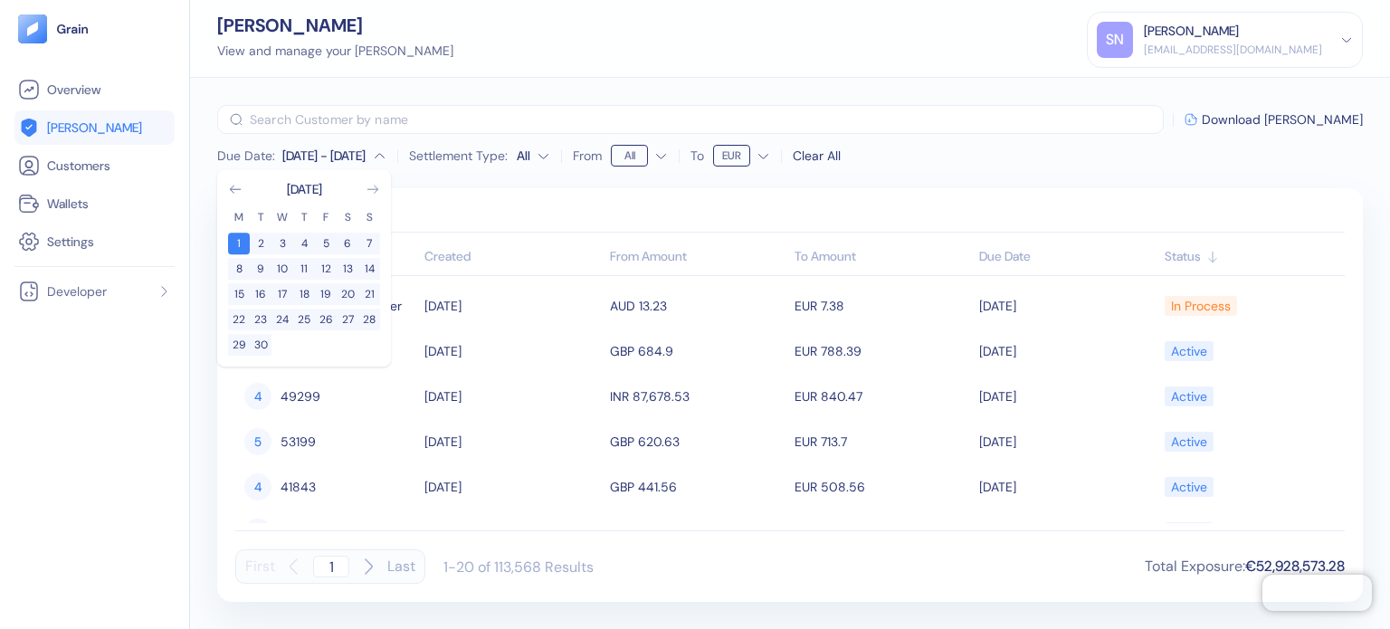
click at [373, 188] on icon "Go to next month" at bounding box center [373, 189] width 14 height 14
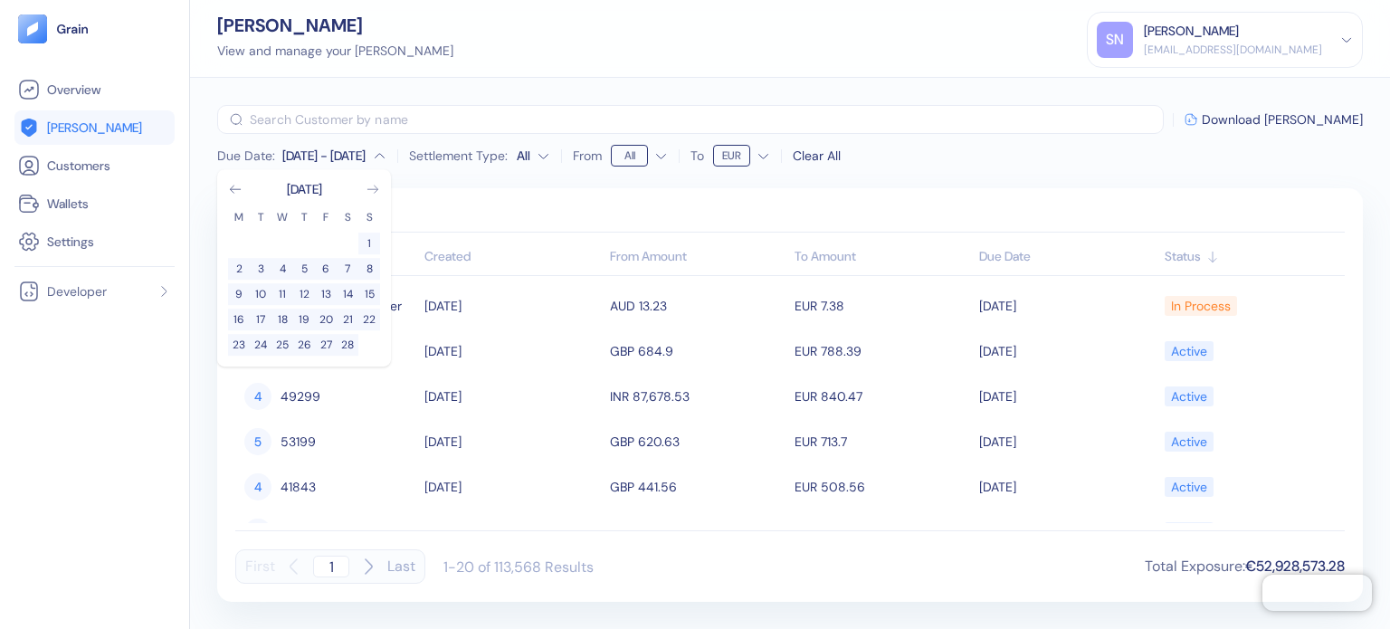
click at [373, 188] on icon "Go to next month" at bounding box center [373, 189] width 14 height 14
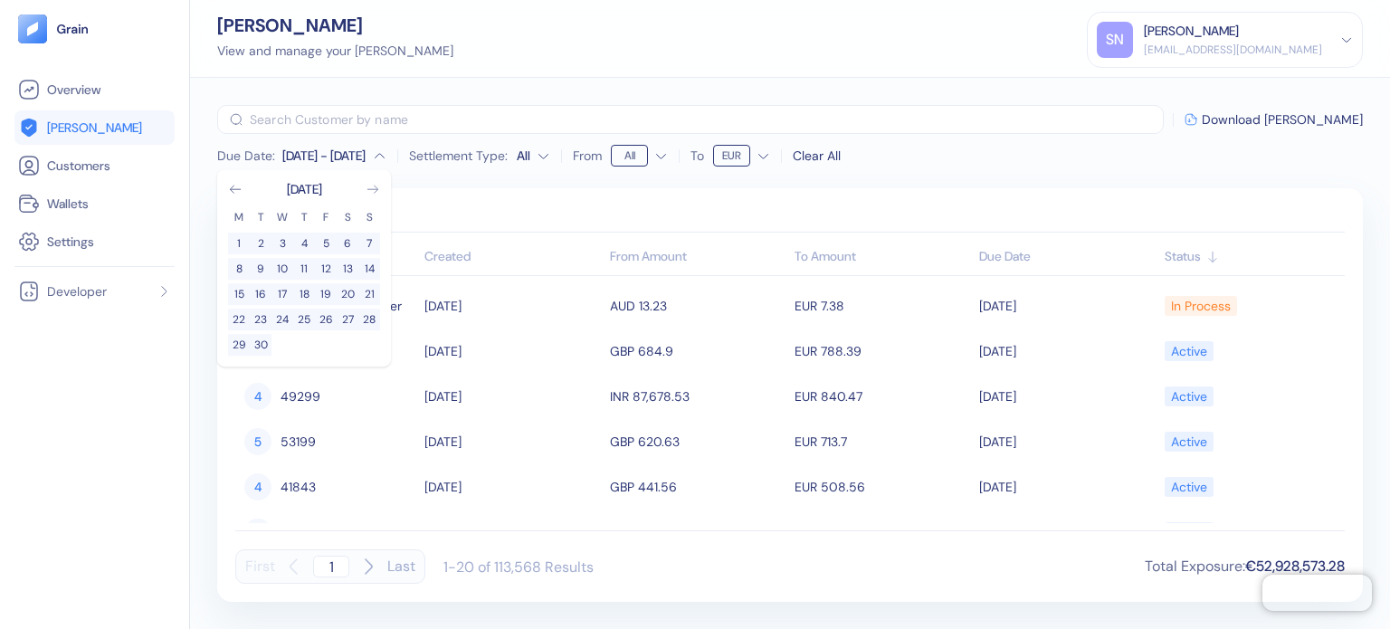
click at [373, 188] on icon "Go to next month" at bounding box center [373, 189] width 14 height 14
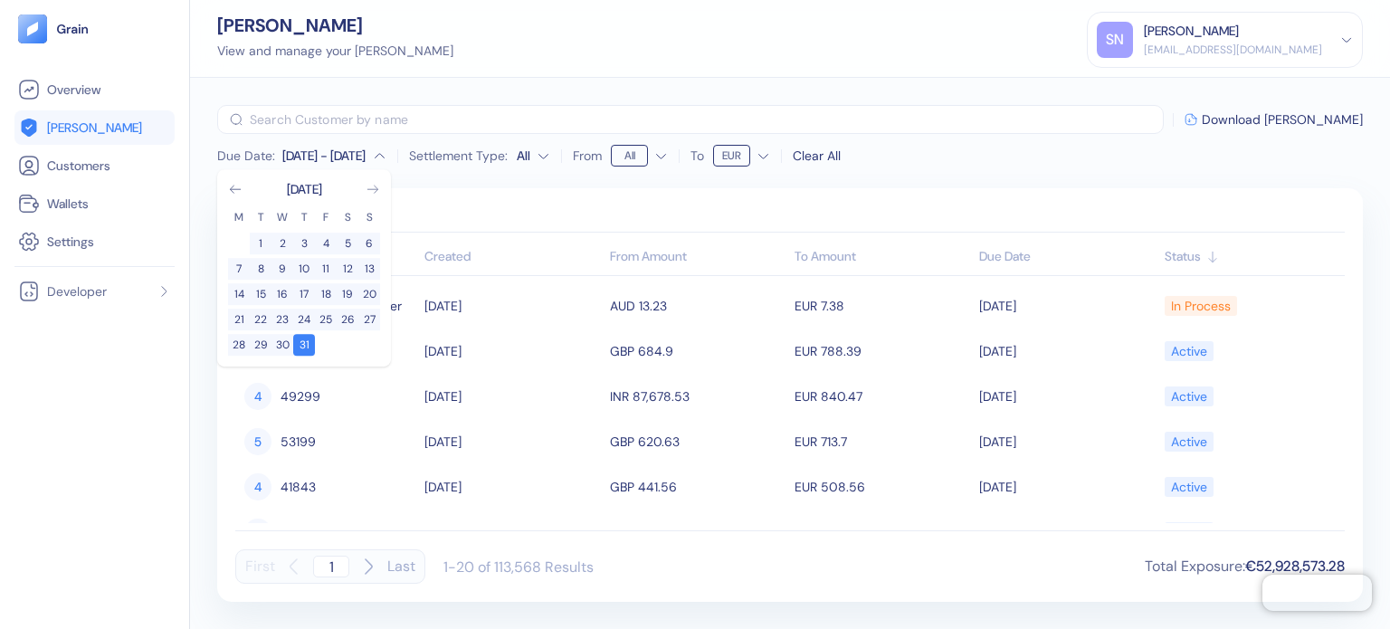
click at [373, 188] on icon "Go to next month" at bounding box center [373, 189] width 14 height 14
click at [322, 237] on button "1" at bounding box center [326, 244] width 22 height 22
click at [366, 188] on icon "Go to next month" at bounding box center [373, 189] width 14 height 14
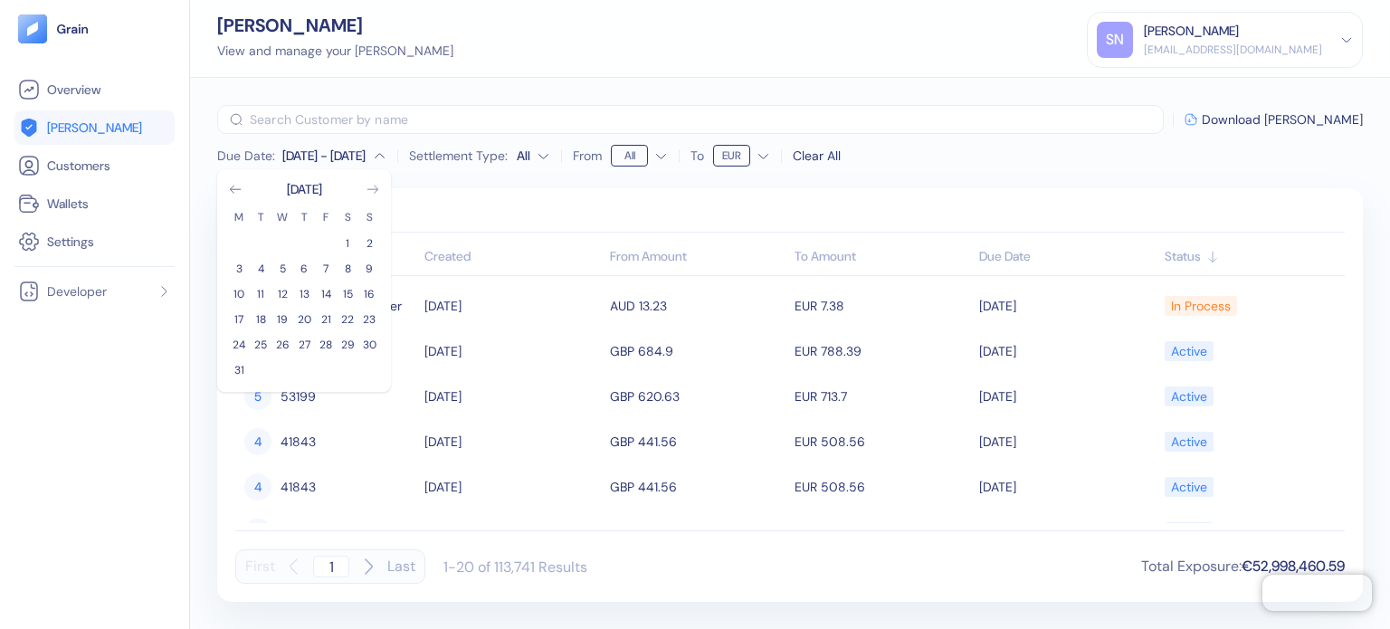
click at [366, 188] on icon "Go to next month" at bounding box center [373, 189] width 14 height 14
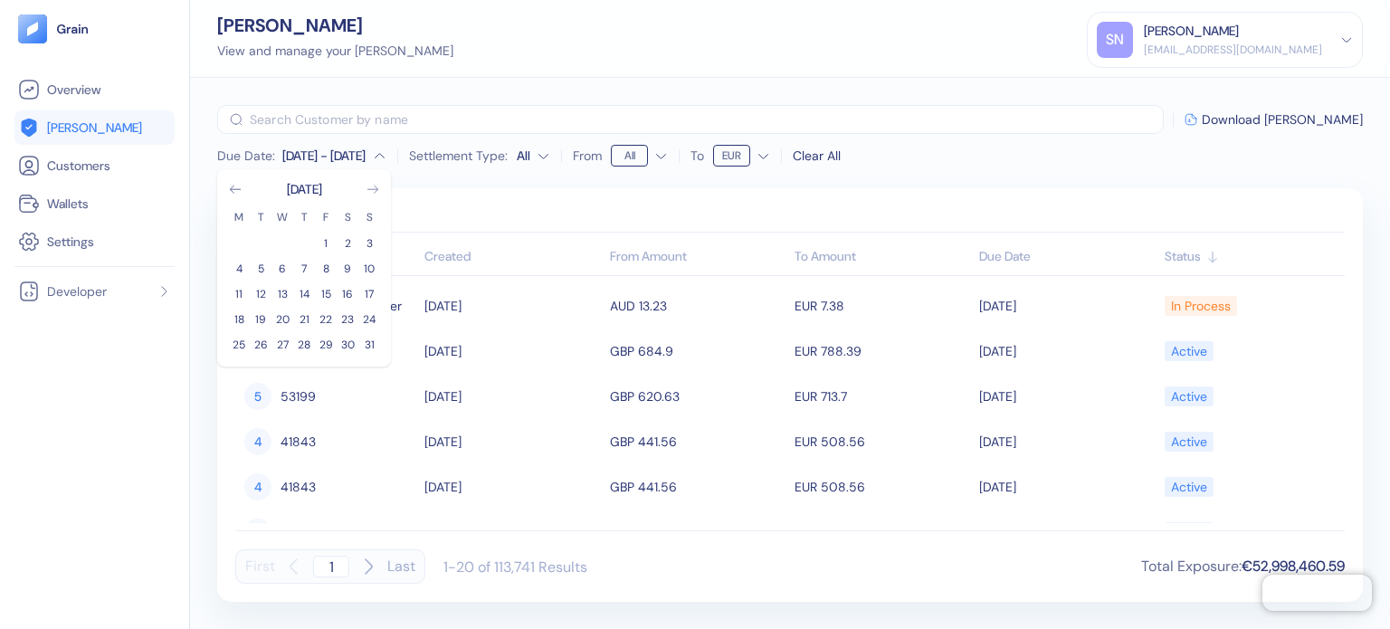
click at [366, 188] on icon "Go to next month" at bounding box center [373, 189] width 14 height 14
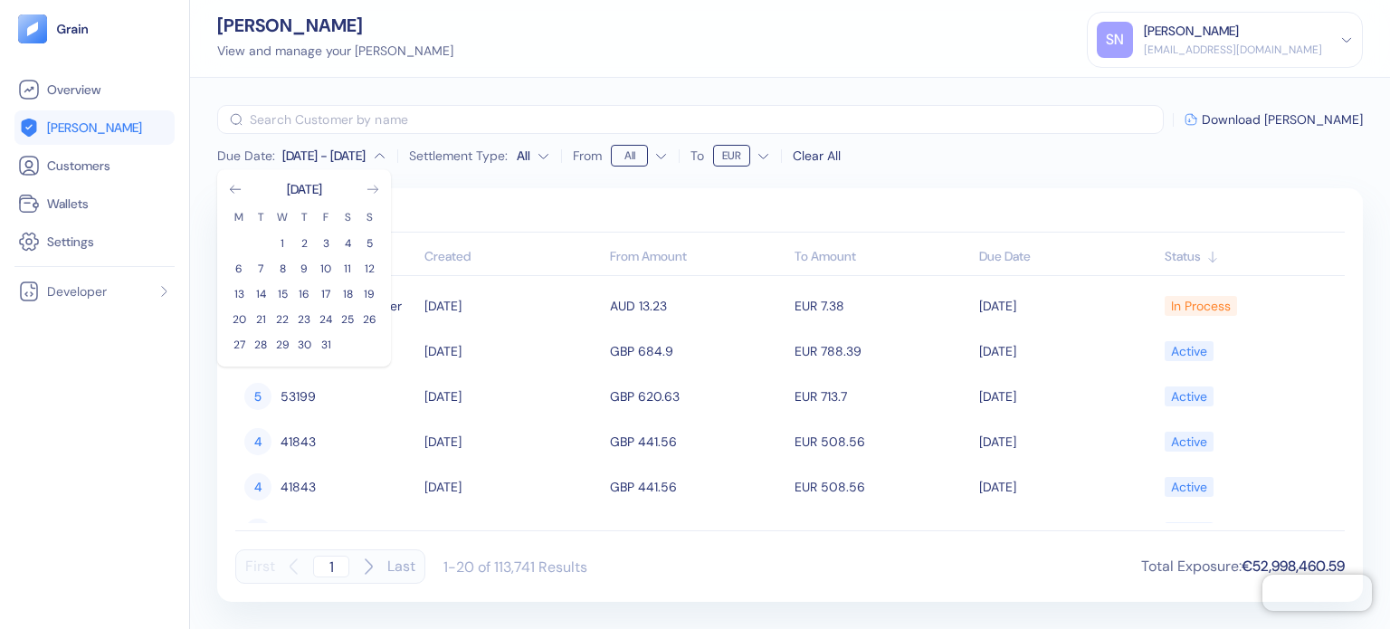
click at [366, 188] on icon "Go to next month" at bounding box center [373, 189] width 14 height 14
drag, startPoint x: 239, startPoint y: 368, endPoint x: 37, endPoint y: 332, distance: 204.9
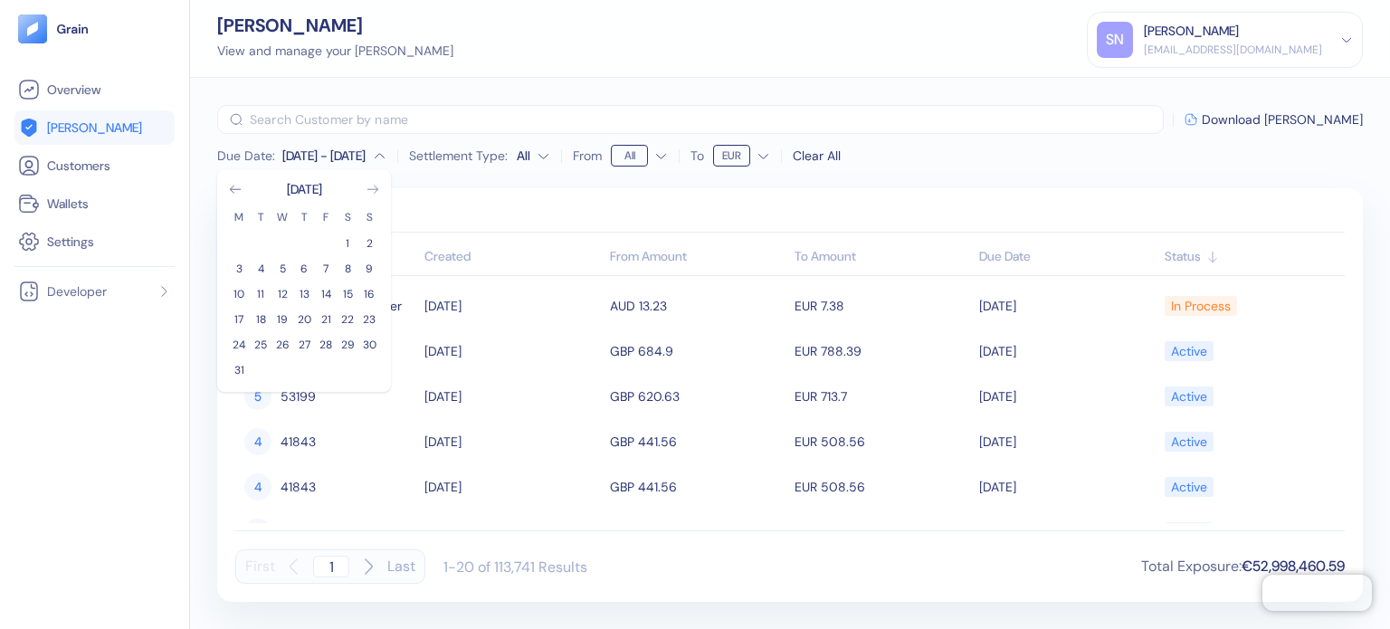
click at [239, 368] on button "31" at bounding box center [239, 370] width 22 height 22
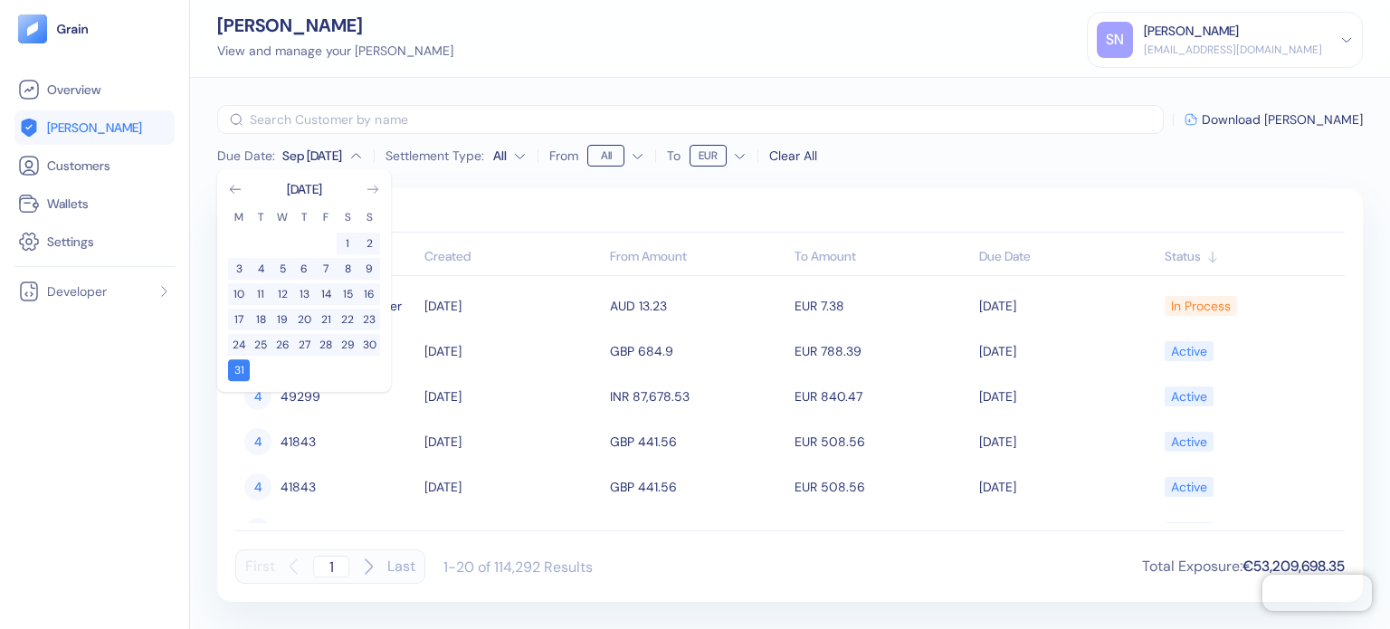
click at [1238, 164] on div "Due Date : [DATE] - [DATE] [DATE] M T W T F S S 1 2 3 4 5 6 7 8 9 10 11 12 13 1…" at bounding box center [790, 137] width 1146 height 65
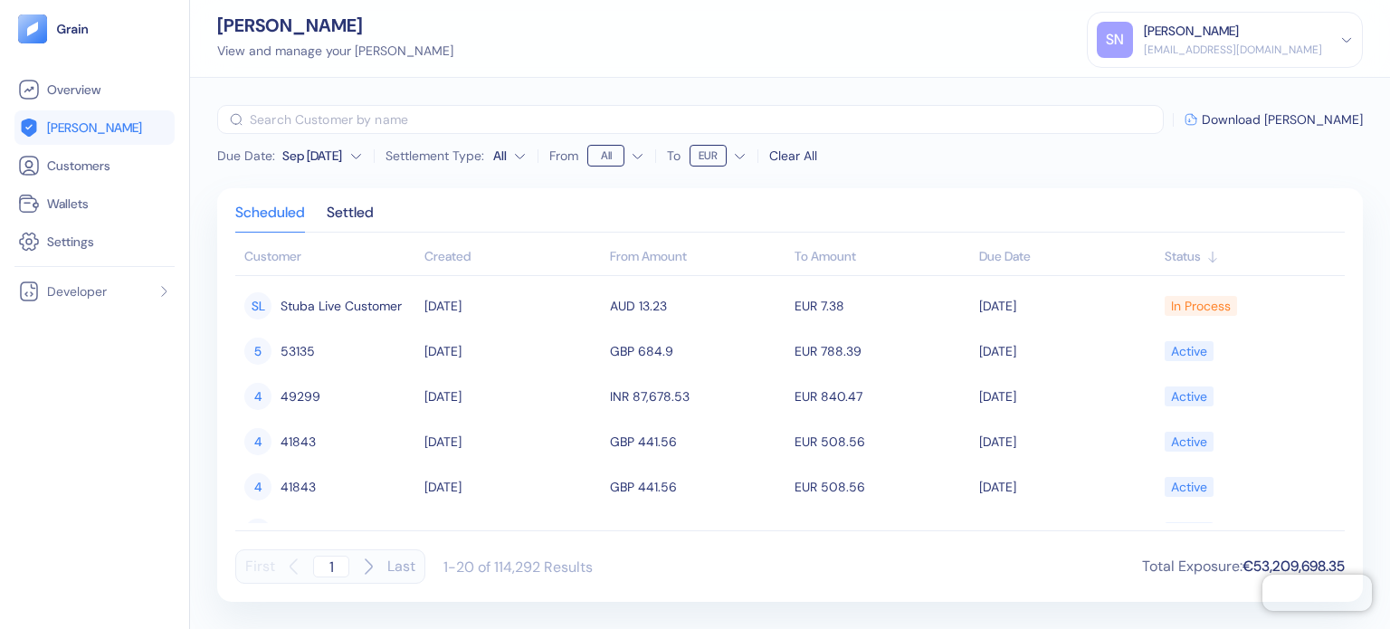
click at [318, 160] on div "Sep [DATE]" at bounding box center [312, 156] width 60 height 18
click at [584, 194] on div "Scheduled Settled Customer Created From Amount To Amount Due Date Status [PERSO…" at bounding box center [790, 395] width 1146 height 414
click at [793, 150] on div "Clear All" at bounding box center [793, 156] width 48 height 19
click at [715, 149] on html "Pingdom Check: App Online Overview [PERSON_NAME] Customers Wallets Settings Dev…" at bounding box center [695, 314] width 1390 height 629
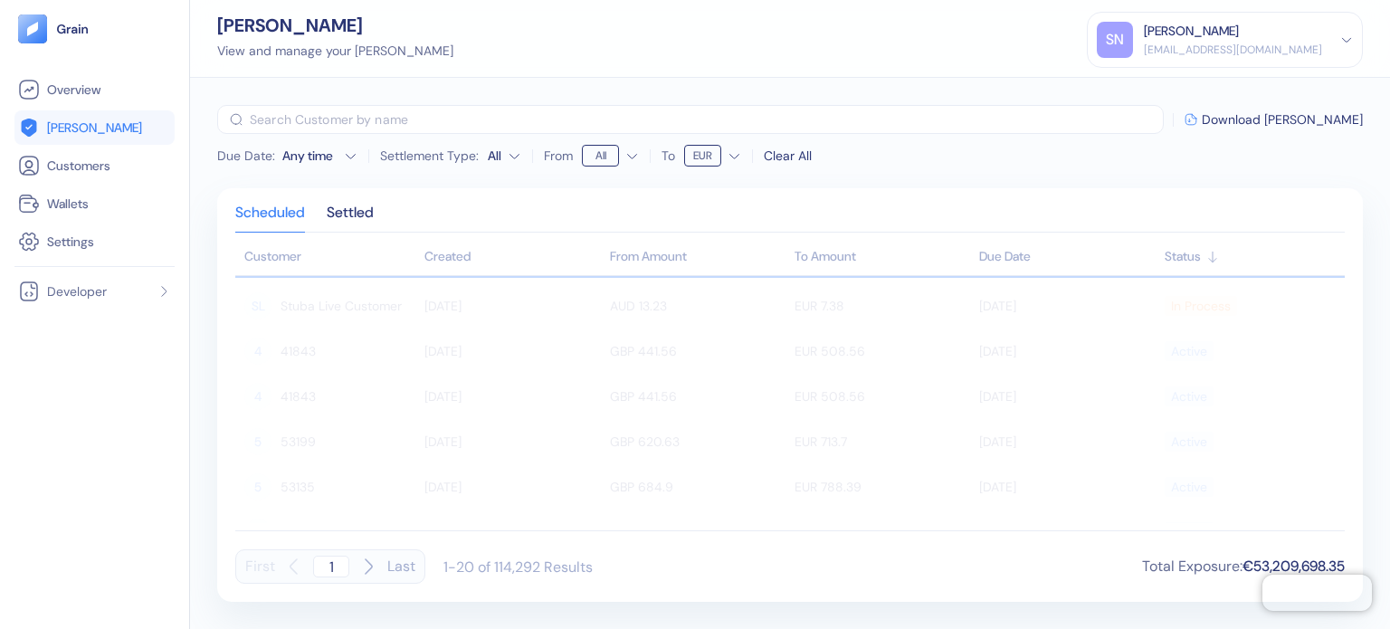
click at [894, 182] on div "Due Date : Any time Settlement Type: All From All To EUR Clear All ​ Download […" at bounding box center [790, 353] width 1200 height 551
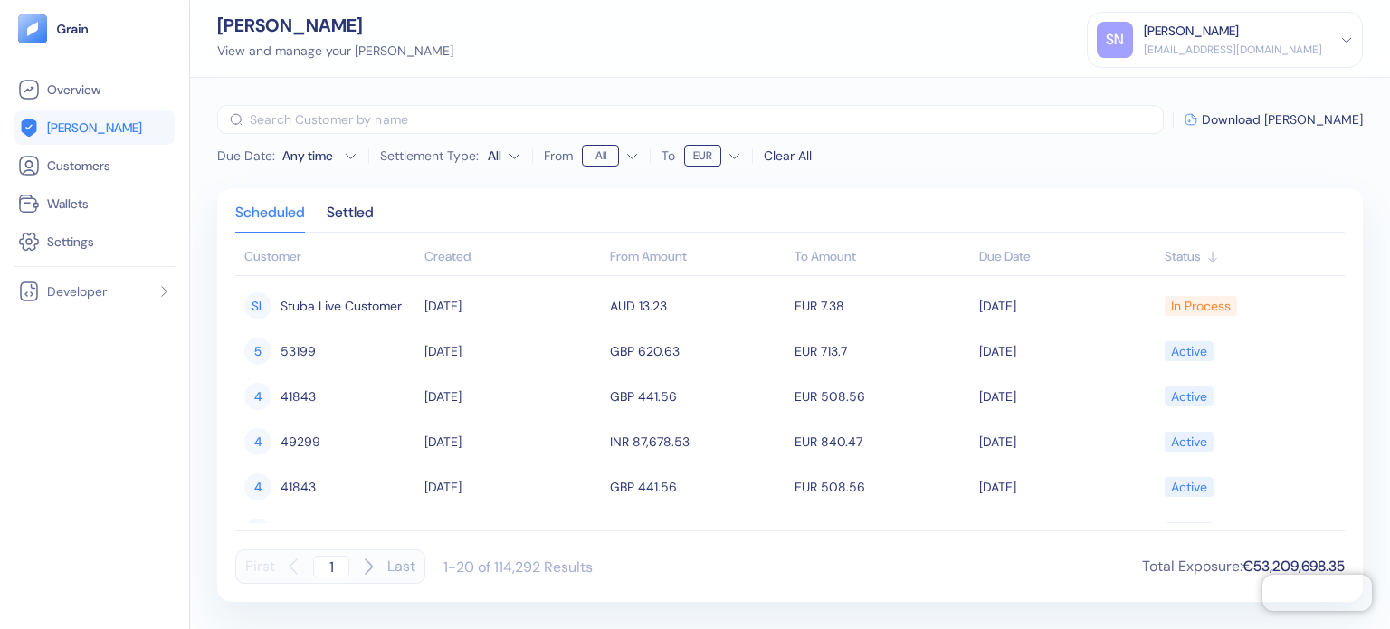
click at [331, 154] on div "Any time" at bounding box center [309, 156] width 54 height 18
click at [375, 187] on icon "Go to next month" at bounding box center [373, 189] width 14 height 14
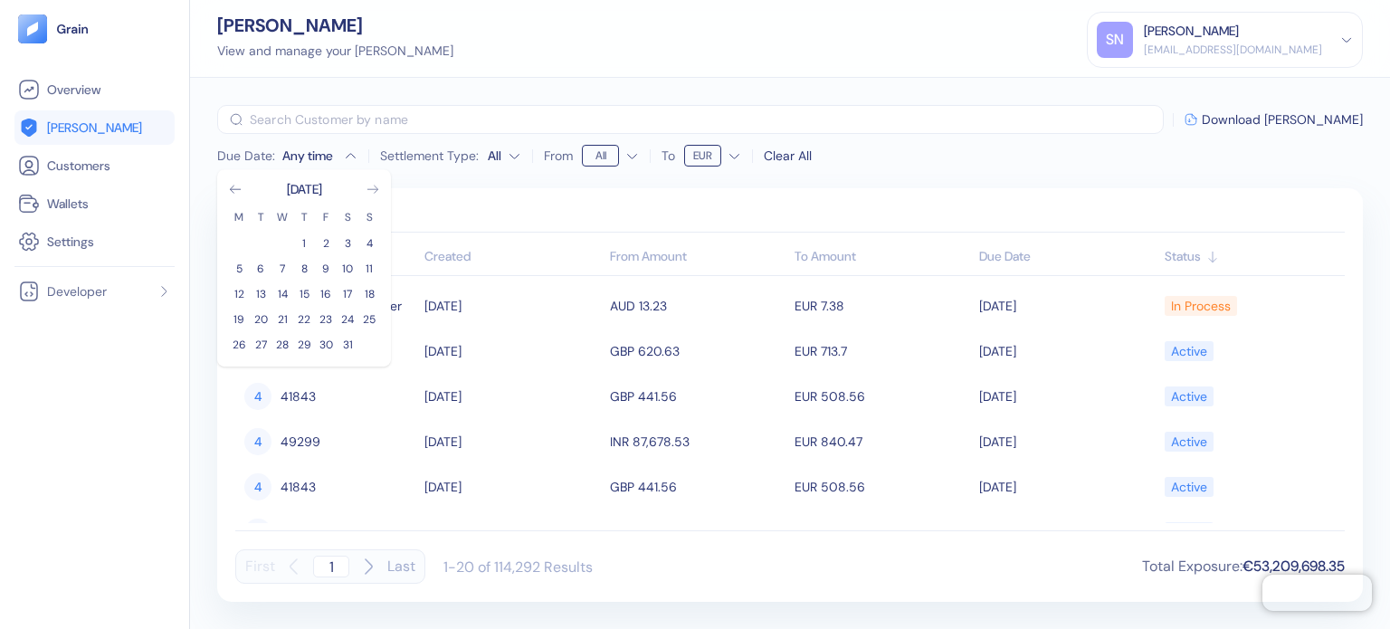
click at [375, 187] on icon "Go to next month" at bounding box center [373, 189] width 14 height 14
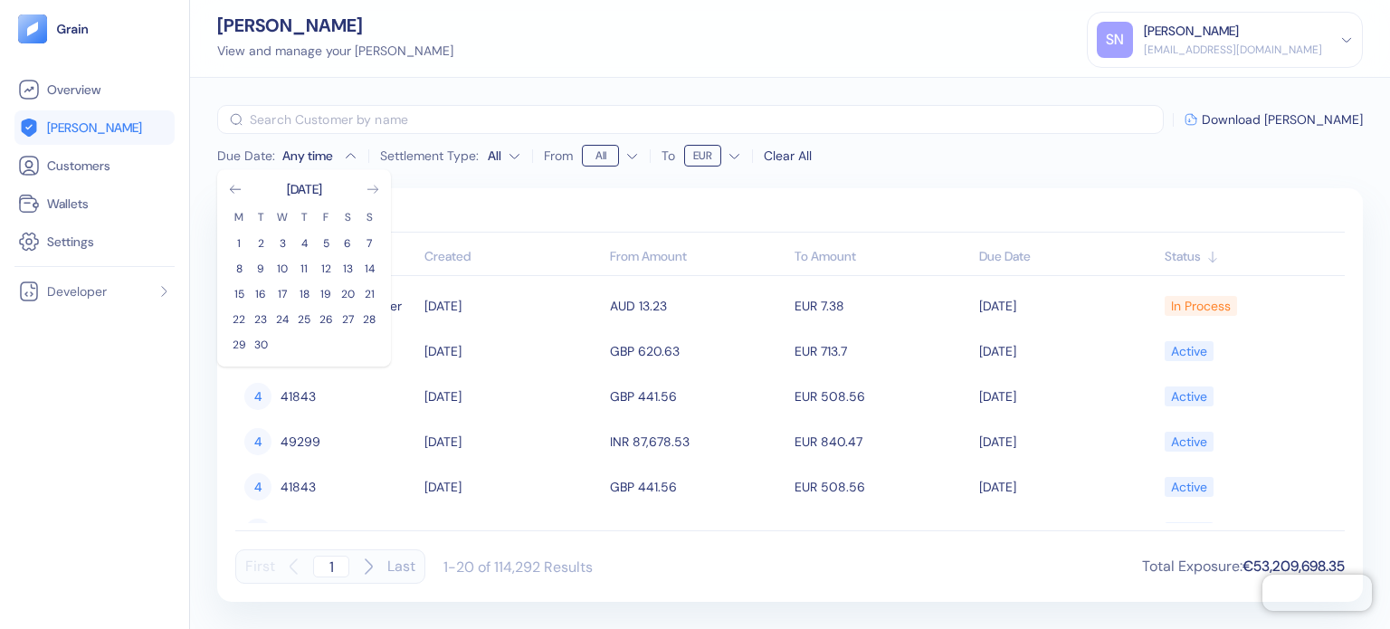
click at [375, 187] on icon "Go to next month" at bounding box center [373, 189] width 14 height 14
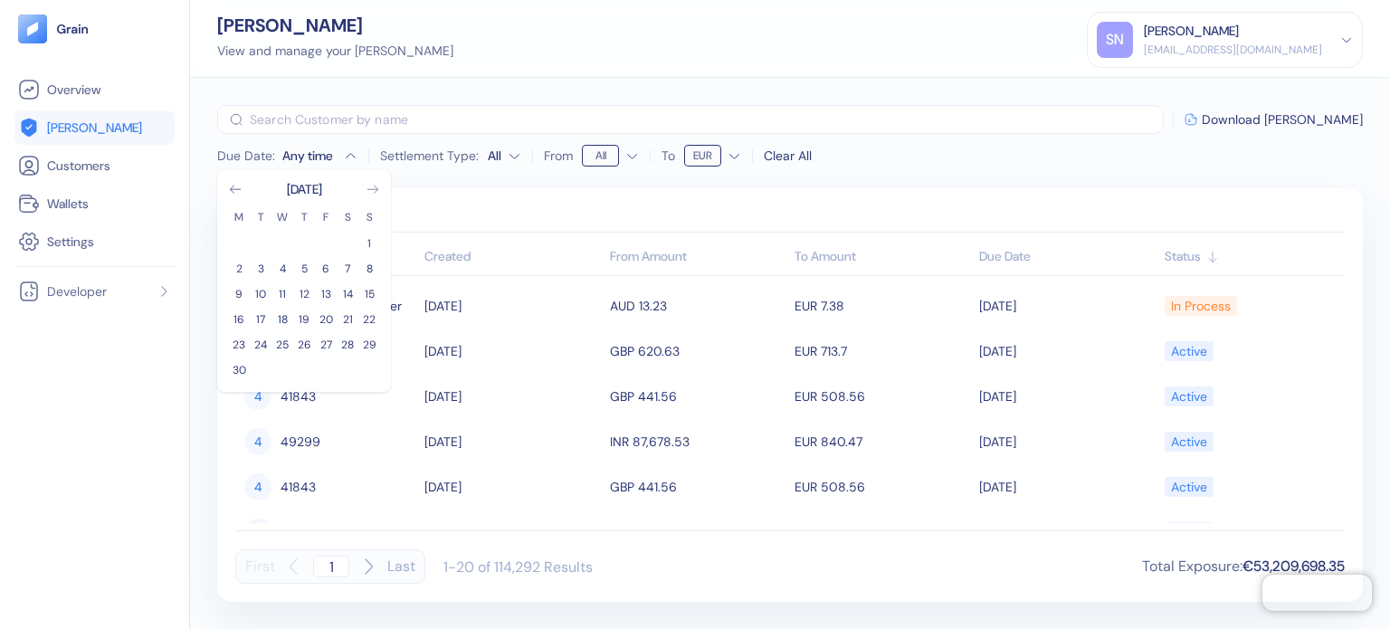
click at [375, 187] on icon "Go to next month" at bounding box center [373, 189] width 14 height 14
click at [320, 246] on button "1" at bounding box center [326, 244] width 22 height 22
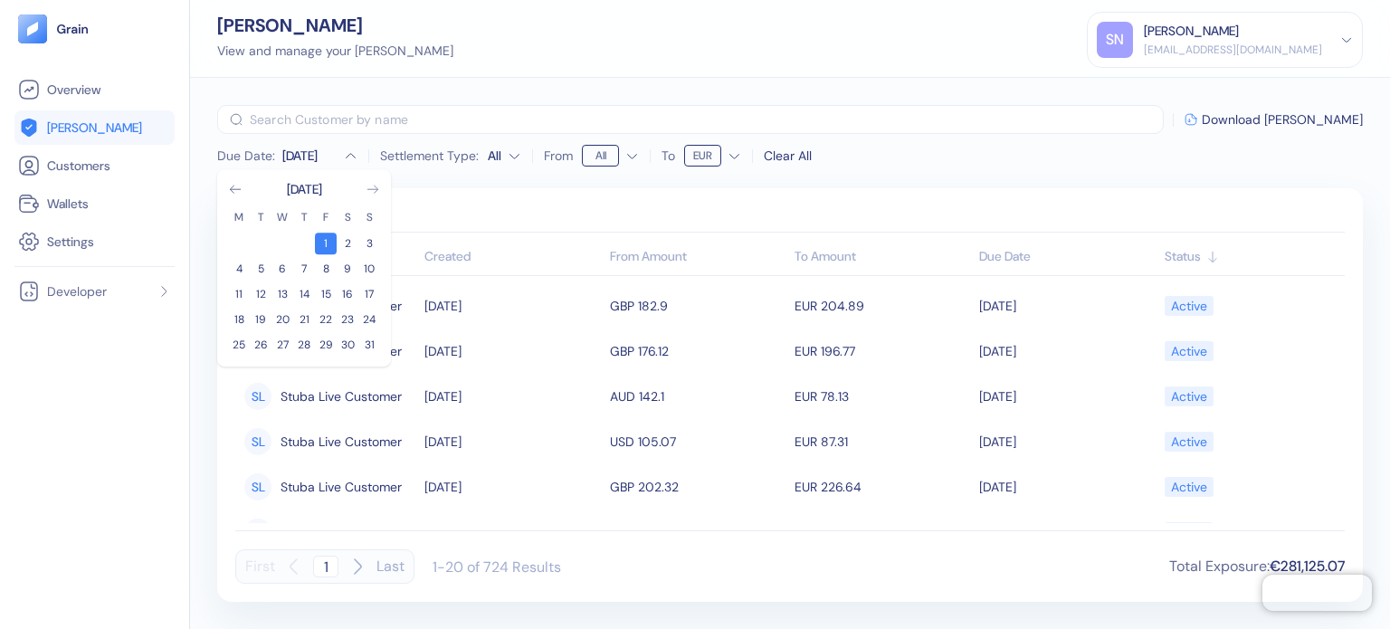
click at [379, 187] on icon "Go to next month" at bounding box center [373, 189] width 14 height 14
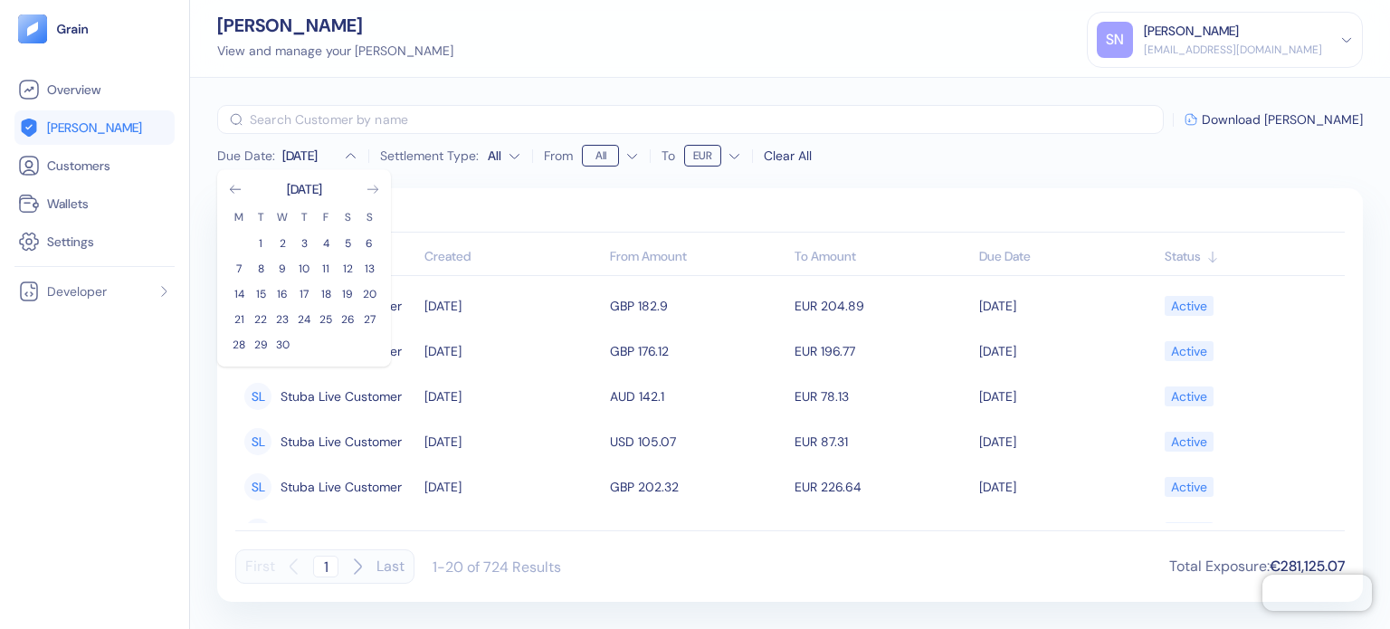
click at [379, 187] on icon "Go to next month" at bounding box center [373, 189] width 14 height 14
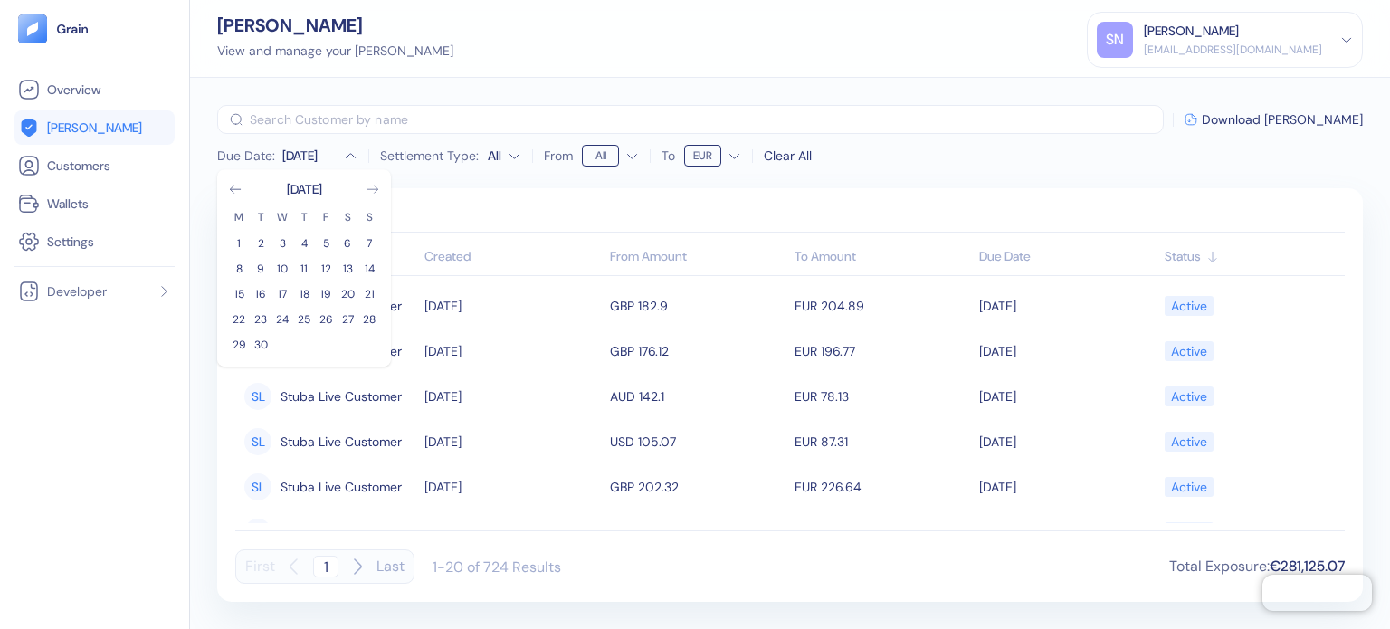
click at [379, 187] on icon "Go to next month" at bounding box center [373, 189] width 14 height 14
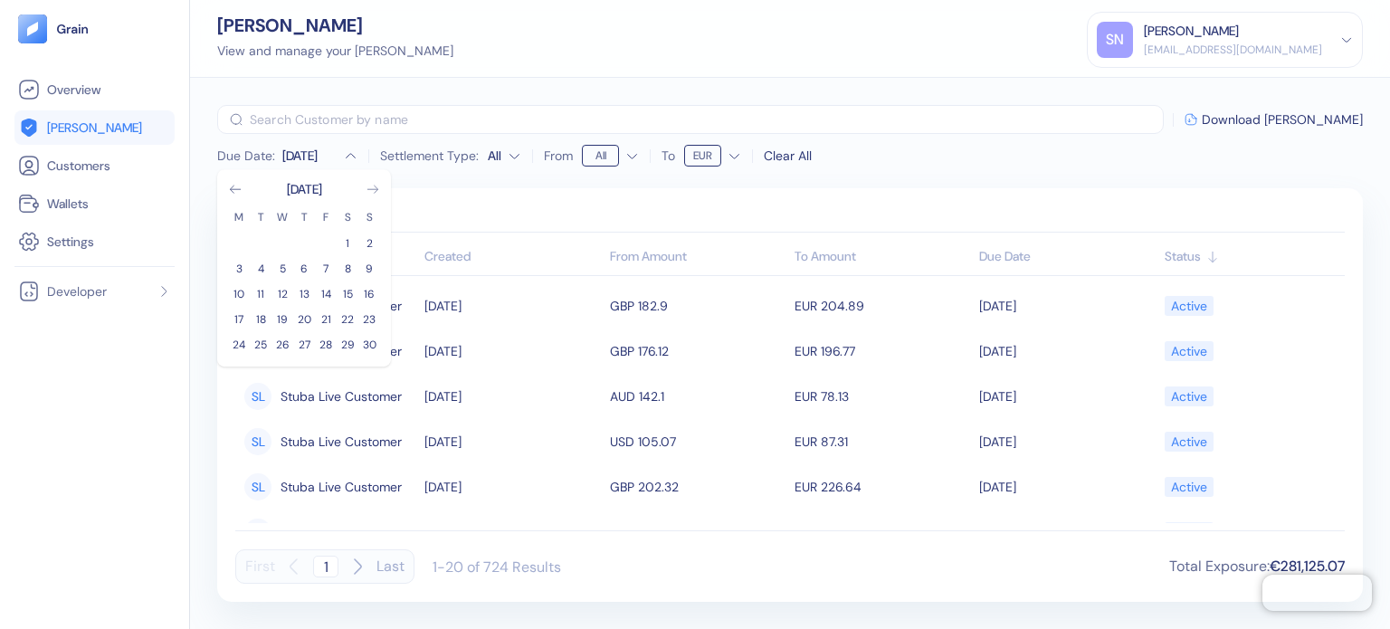
click at [379, 187] on icon "Go to next month" at bounding box center [373, 189] width 14 height 14
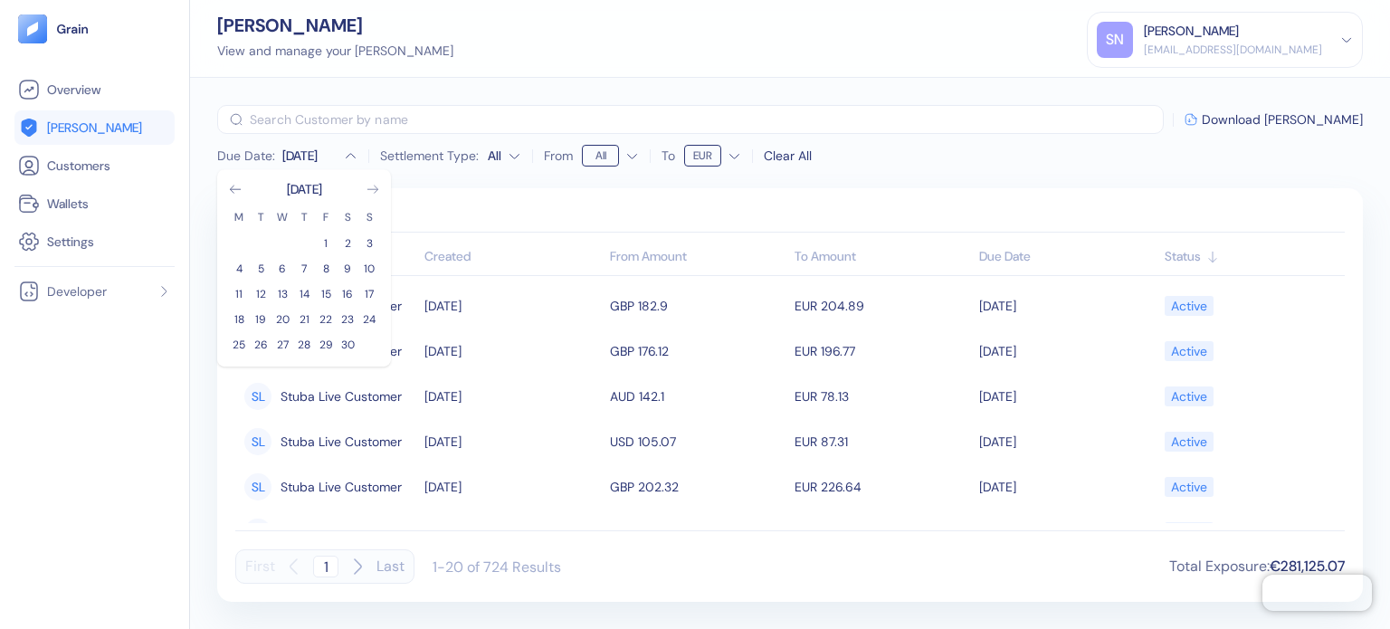
click at [379, 187] on icon "Go to next month" at bounding box center [373, 189] width 14 height 14
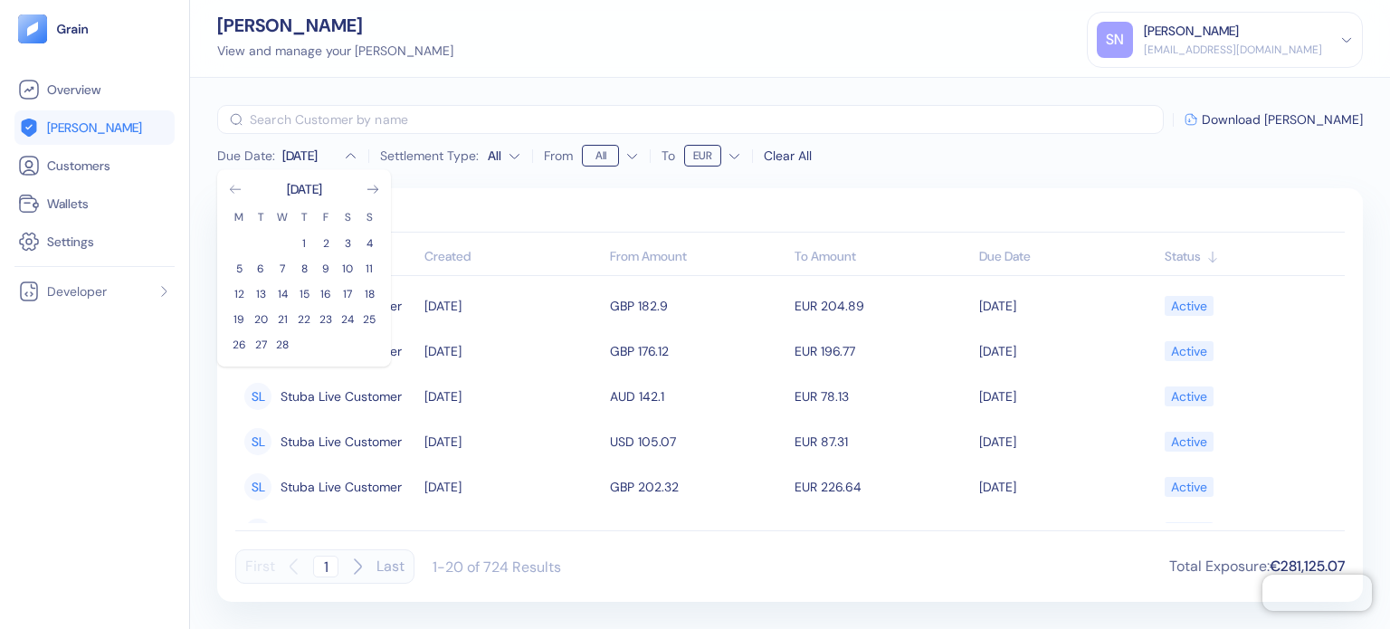
click at [239, 189] on icon "Go to previous month" at bounding box center [235, 189] width 10 height 7
click at [370, 337] on button "31" at bounding box center [369, 345] width 22 height 22
click at [1058, 155] on div "Due Date : [DATE] - Dec [DATE] M T W T F S S 1 2 3 4 5 6 7 8 9 10 11 12 13 14 1…" at bounding box center [790, 137] width 1146 height 65
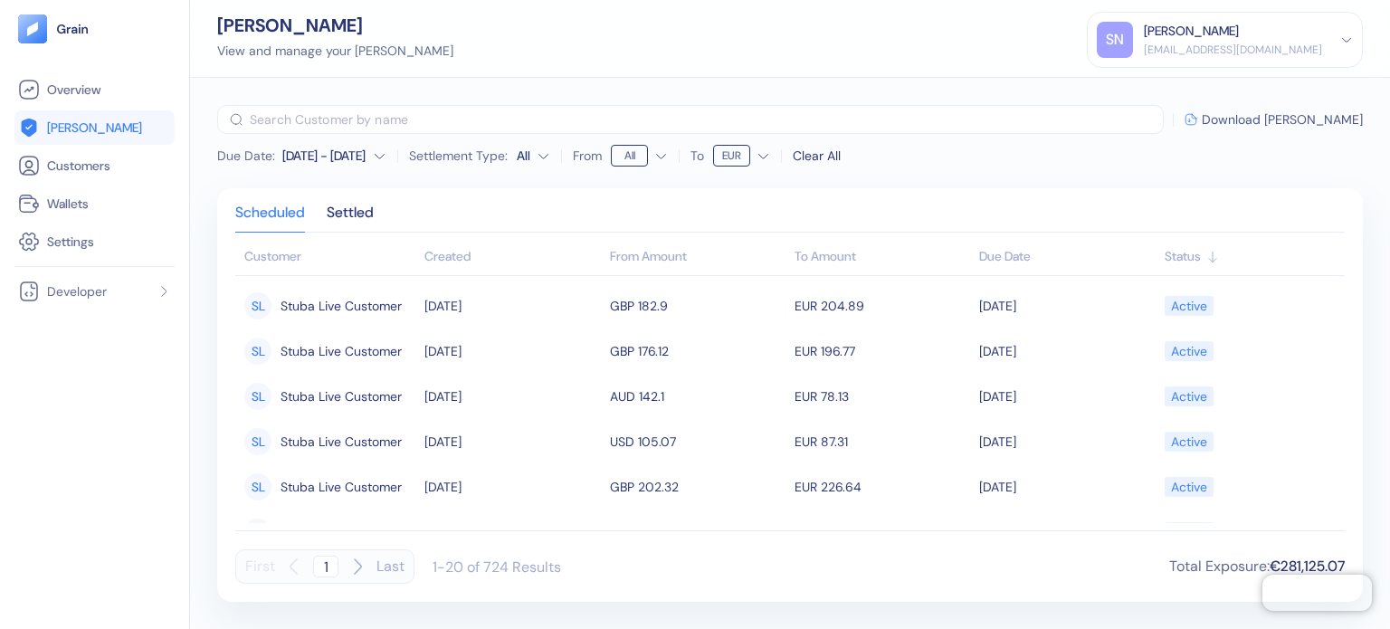
click at [1267, 116] on span "Download [PERSON_NAME]" at bounding box center [1282, 119] width 161 height 13
